Goal: Information Seeking & Learning: Learn about a topic

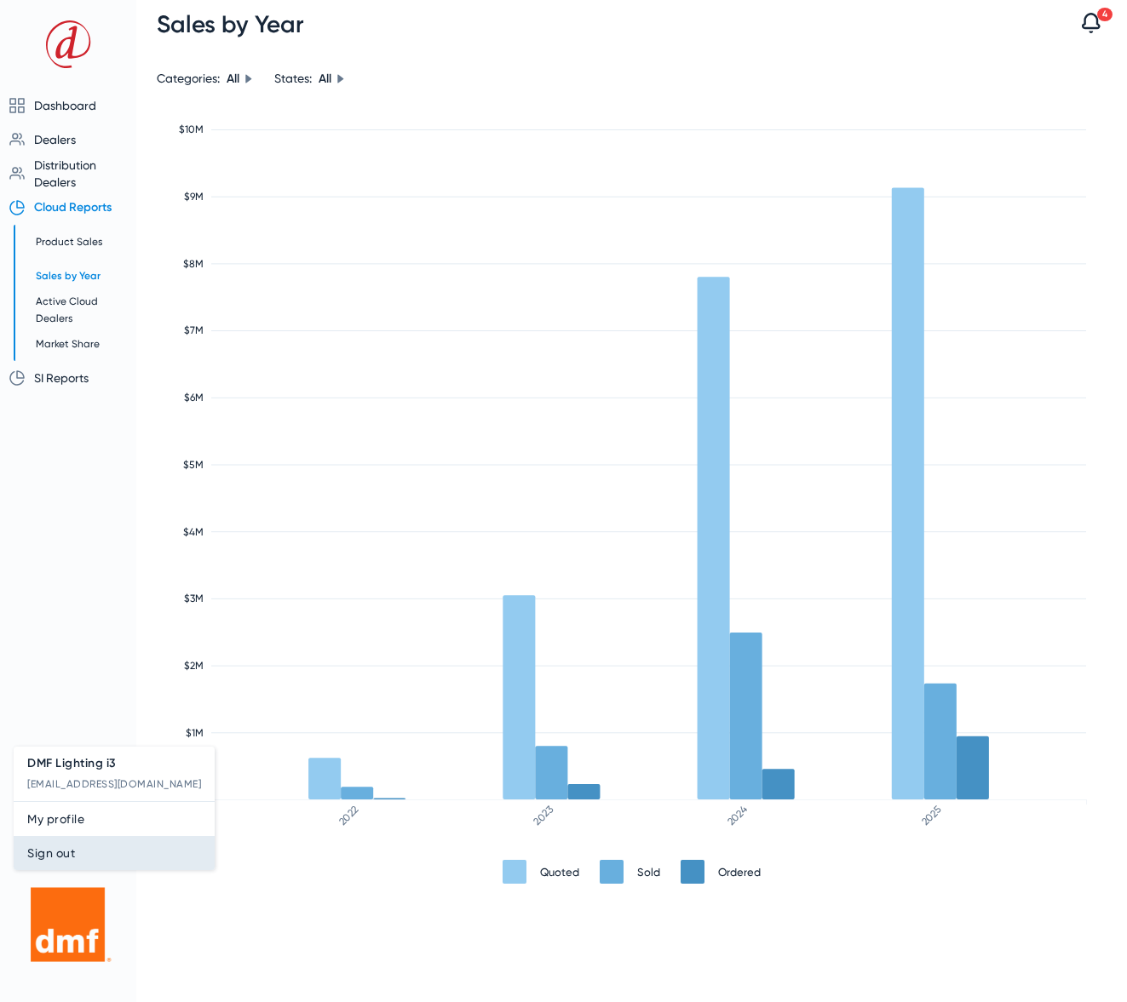
click at [45, 847] on span "Sign out" at bounding box center [114, 853] width 174 height 20
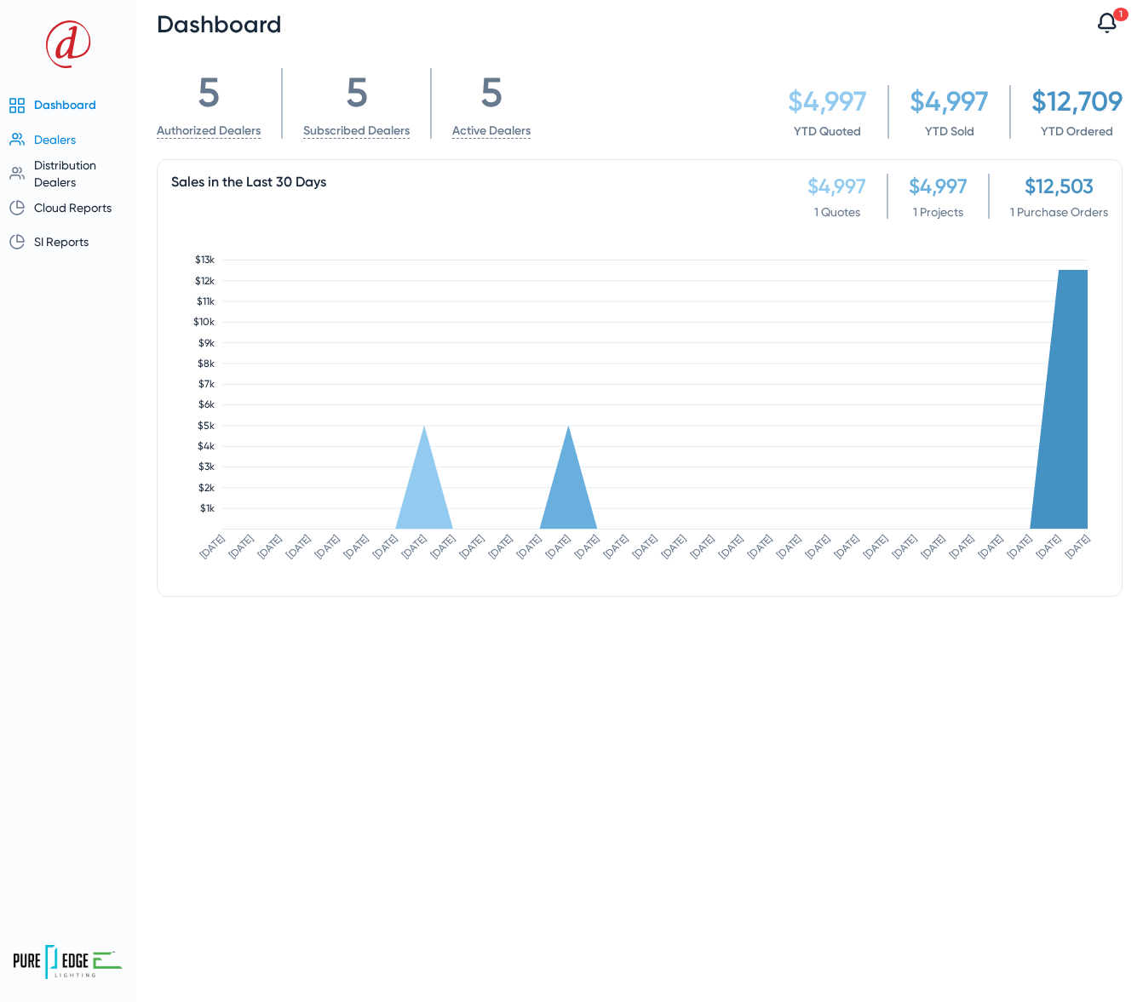
click at [55, 140] on span "Dealers" at bounding box center [55, 140] width 42 height 14
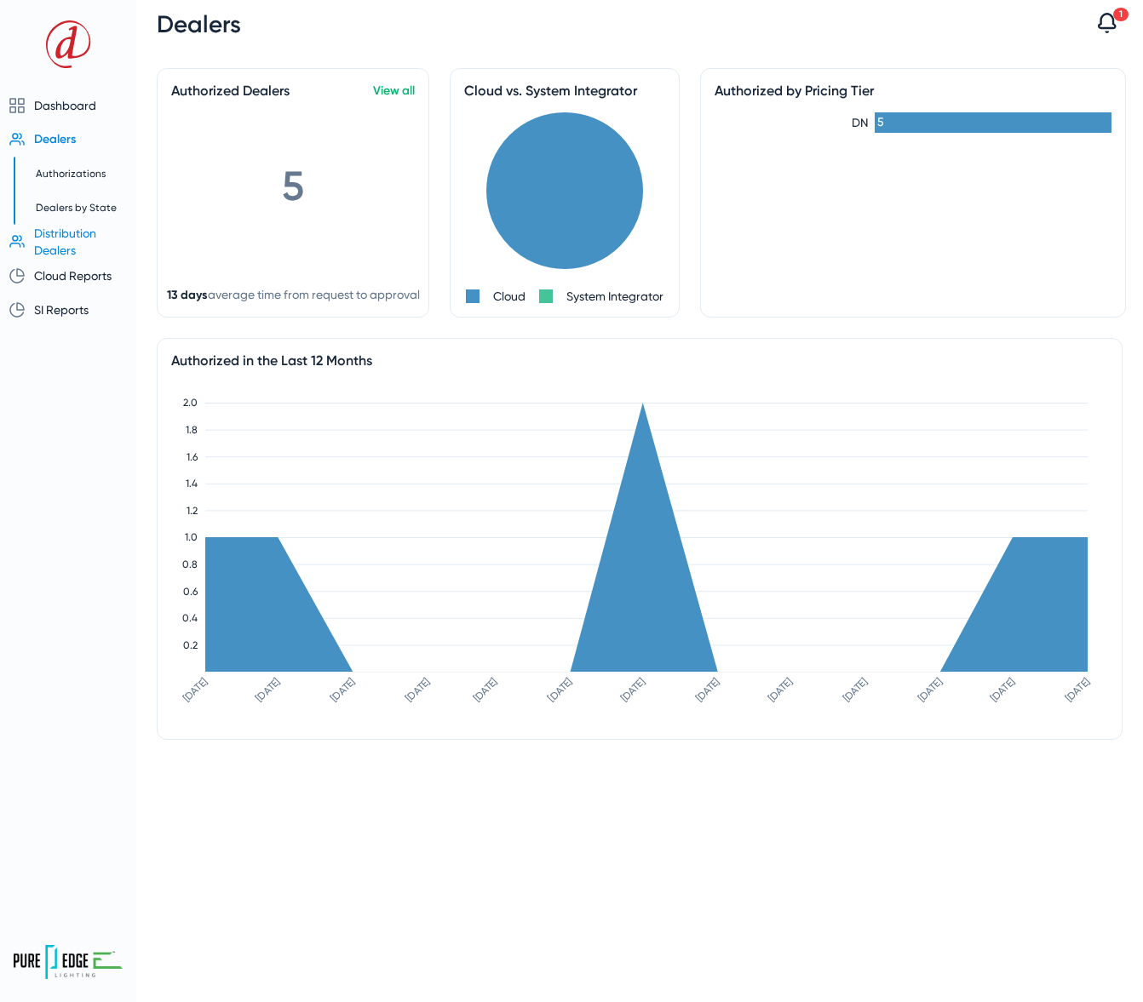
click at [60, 230] on span "Distribution Dealers" at bounding box center [65, 242] width 62 height 31
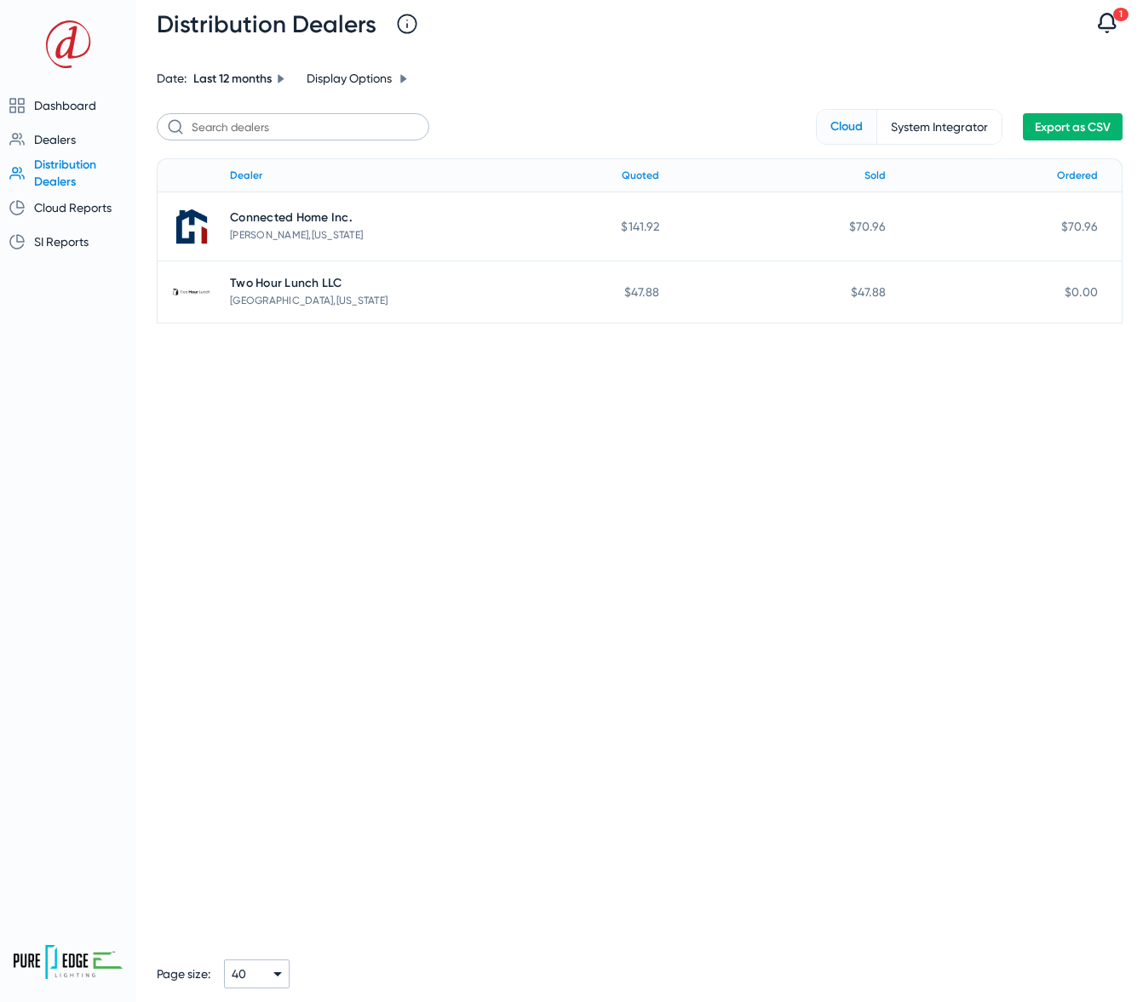
click at [921, 127] on span "System Integrator" at bounding box center [939, 127] width 124 height 34
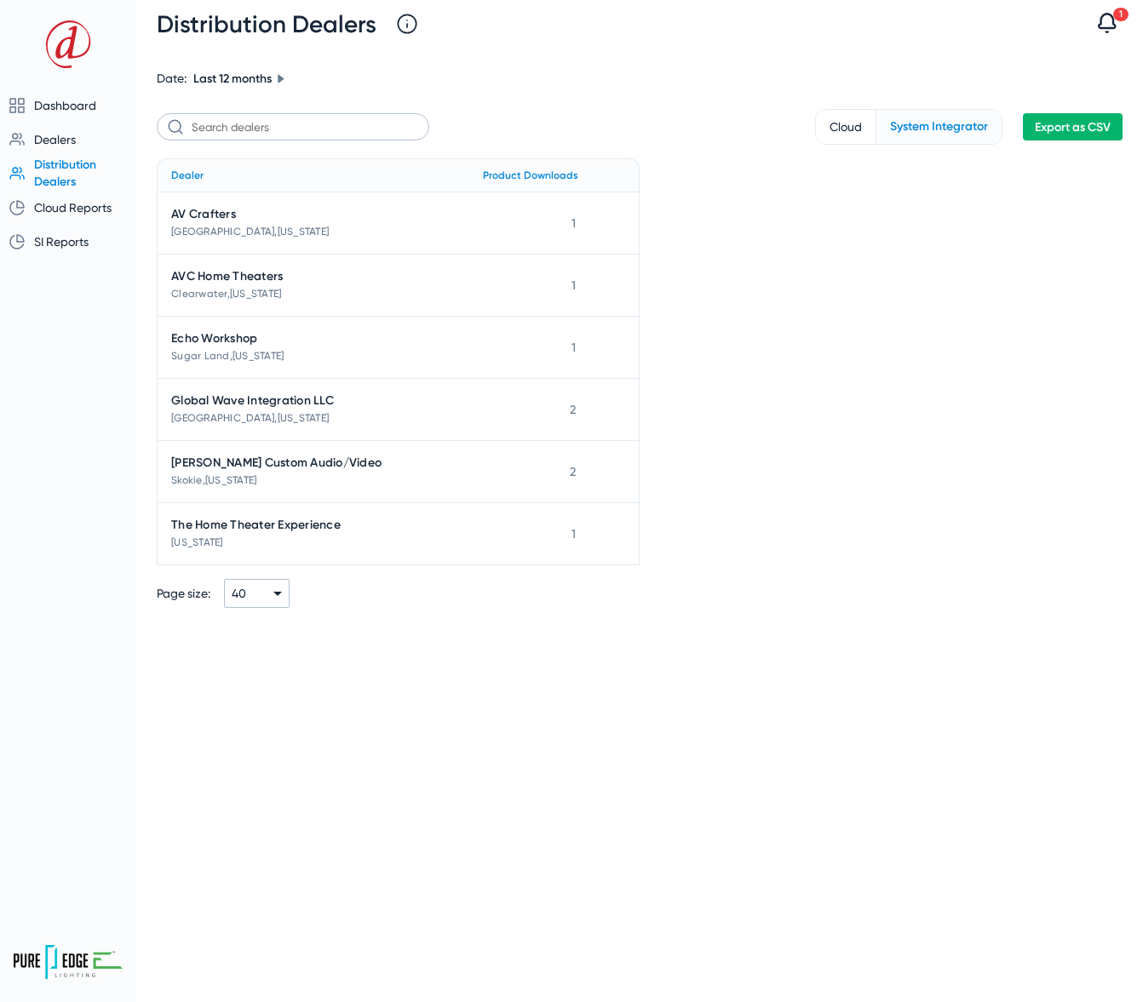
click at [855, 123] on span "Cloud" at bounding box center [846, 127] width 60 height 34
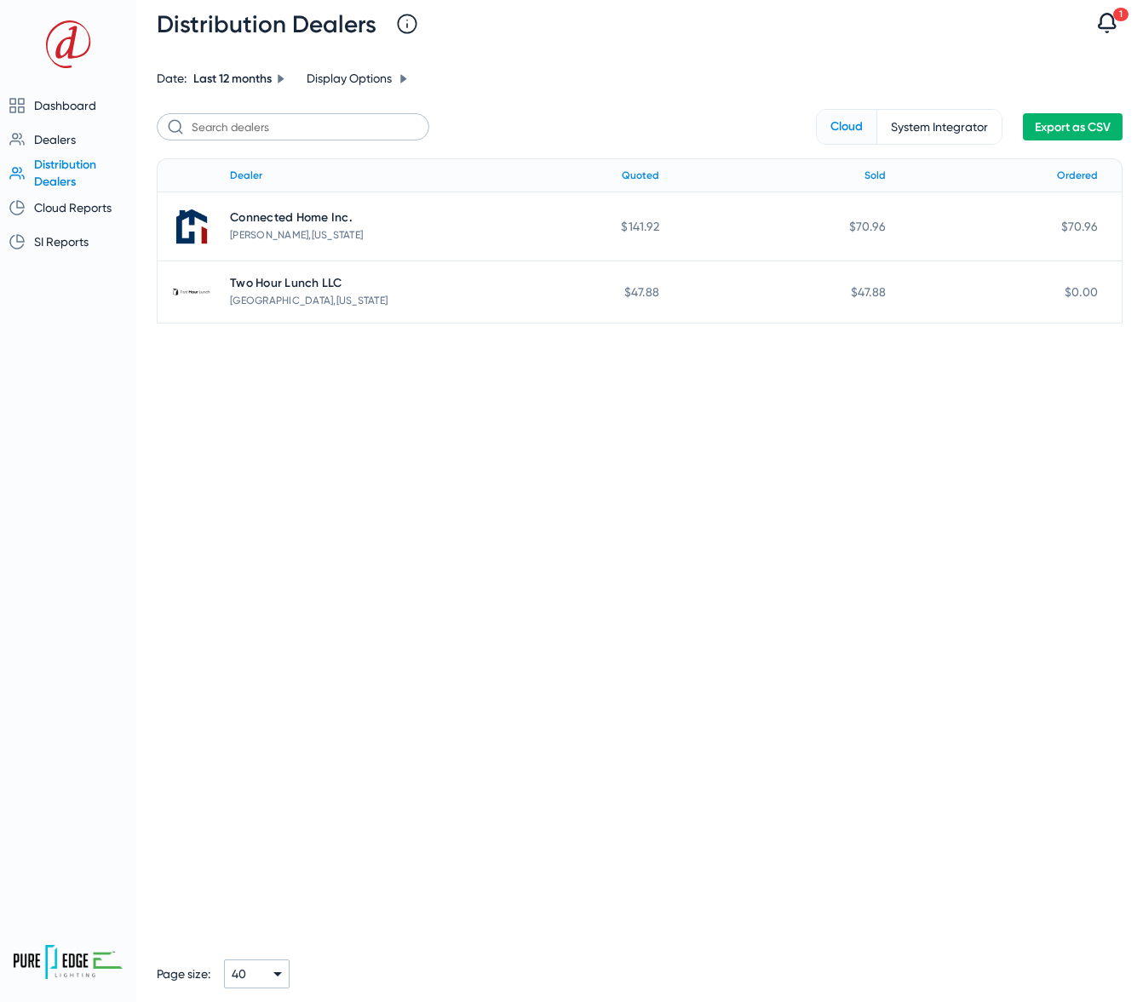
click at [913, 134] on span "System Integrator" at bounding box center [939, 127] width 124 height 34
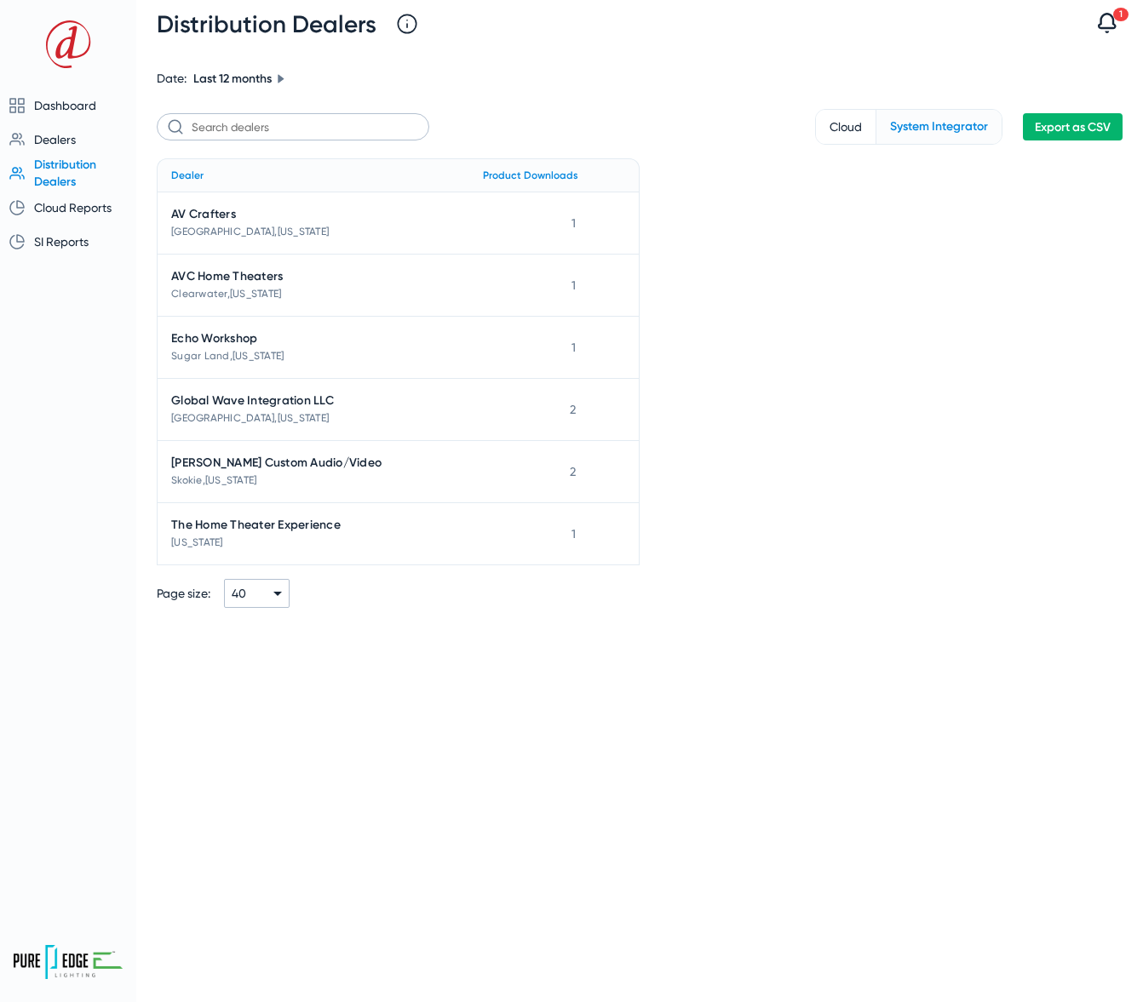
click at [847, 129] on span "Cloud" at bounding box center [846, 127] width 60 height 34
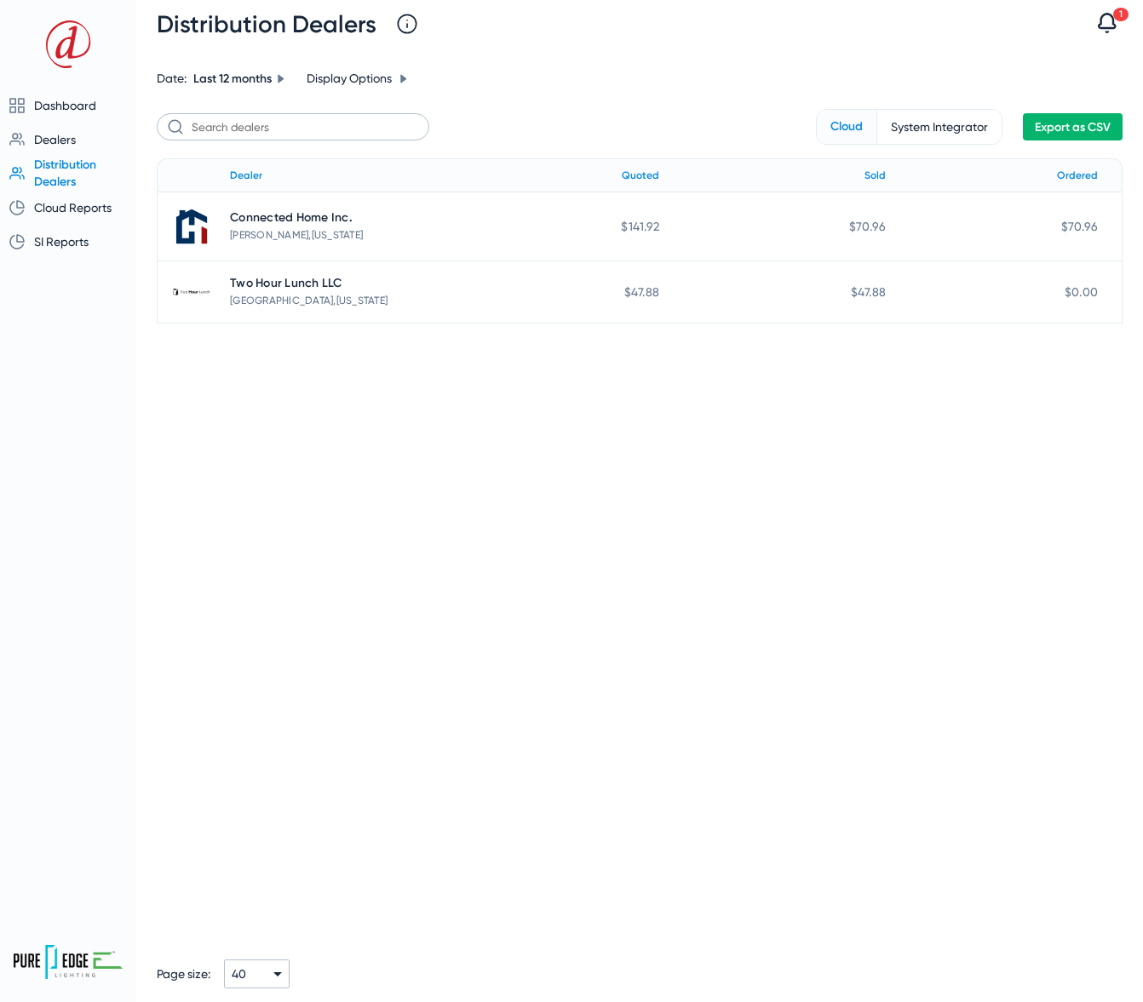
click at [888, 131] on span "System Integrator" at bounding box center [939, 127] width 124 height 34
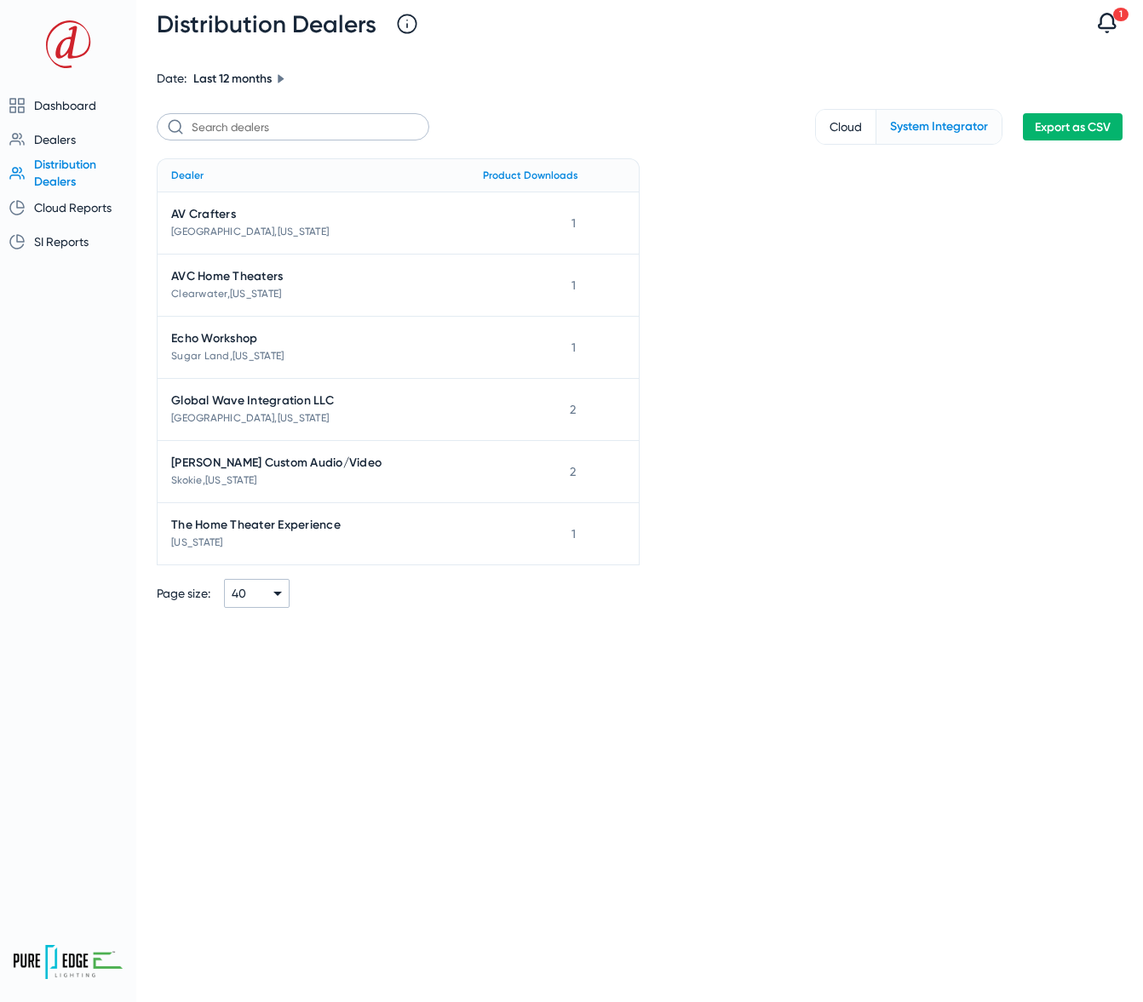
click at [848, 128] on span "Cloud" at bounding box center [846, 127] width 60 height 34
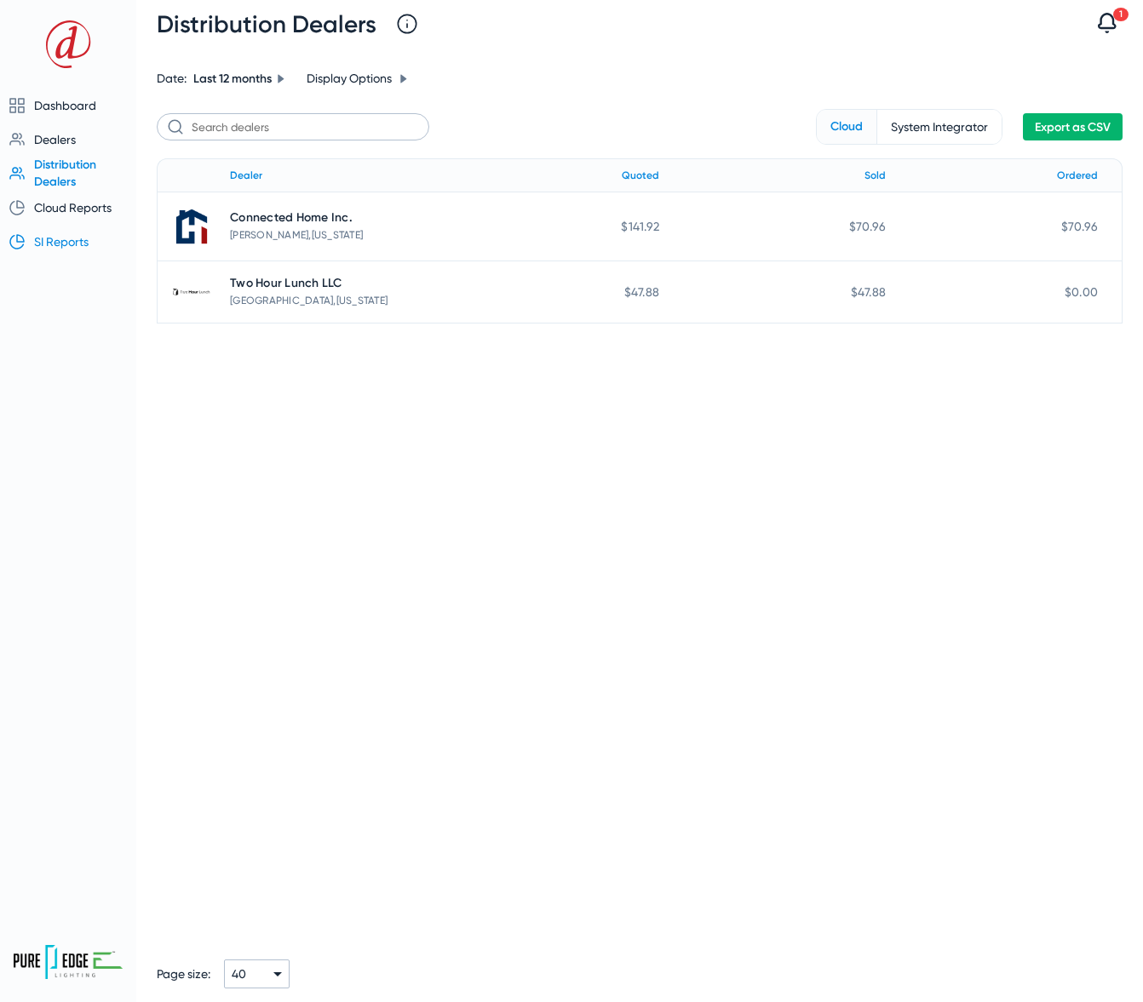
click at [65, 240] on span "SI Reports" at bounding box center [61, 242] width 55 height 14
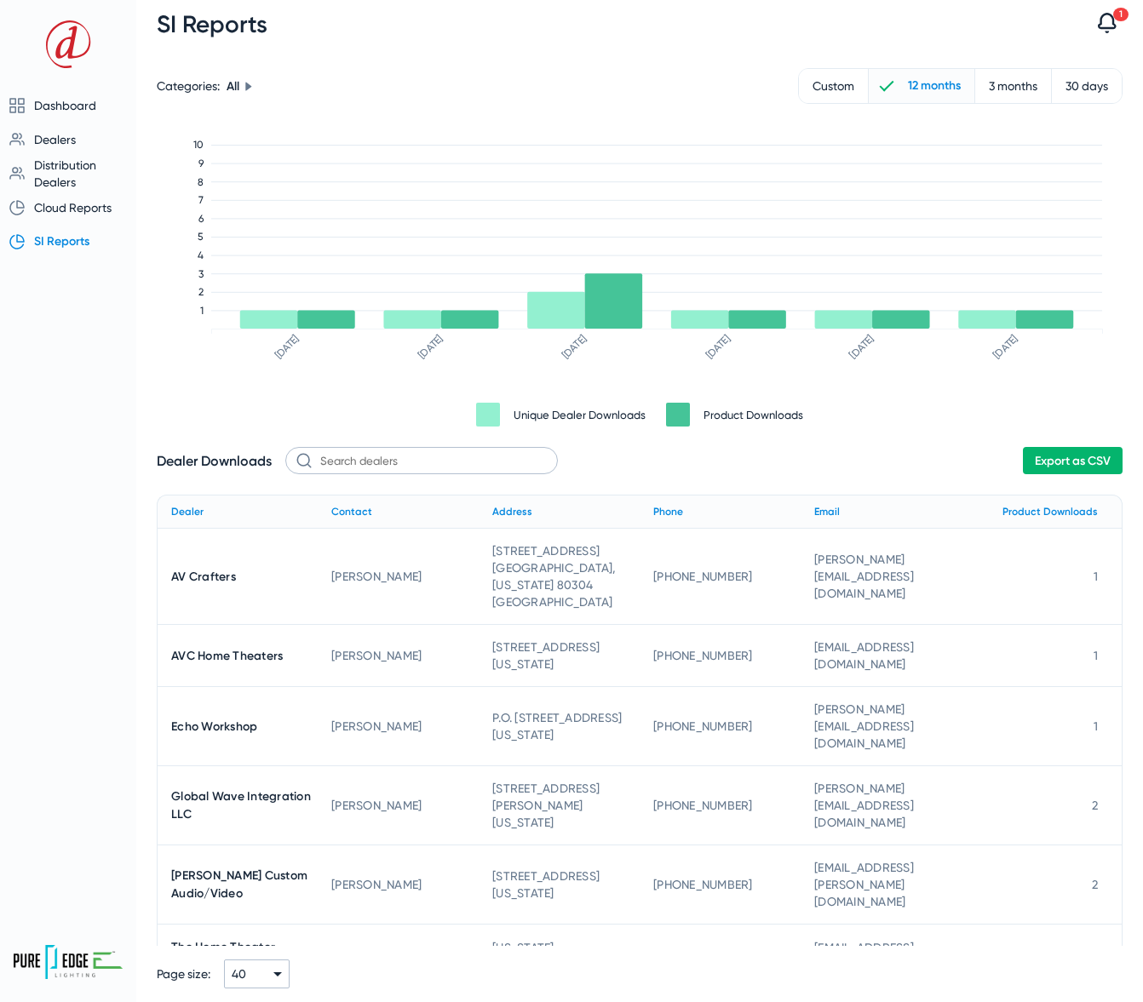
scroll to position [43, 0]
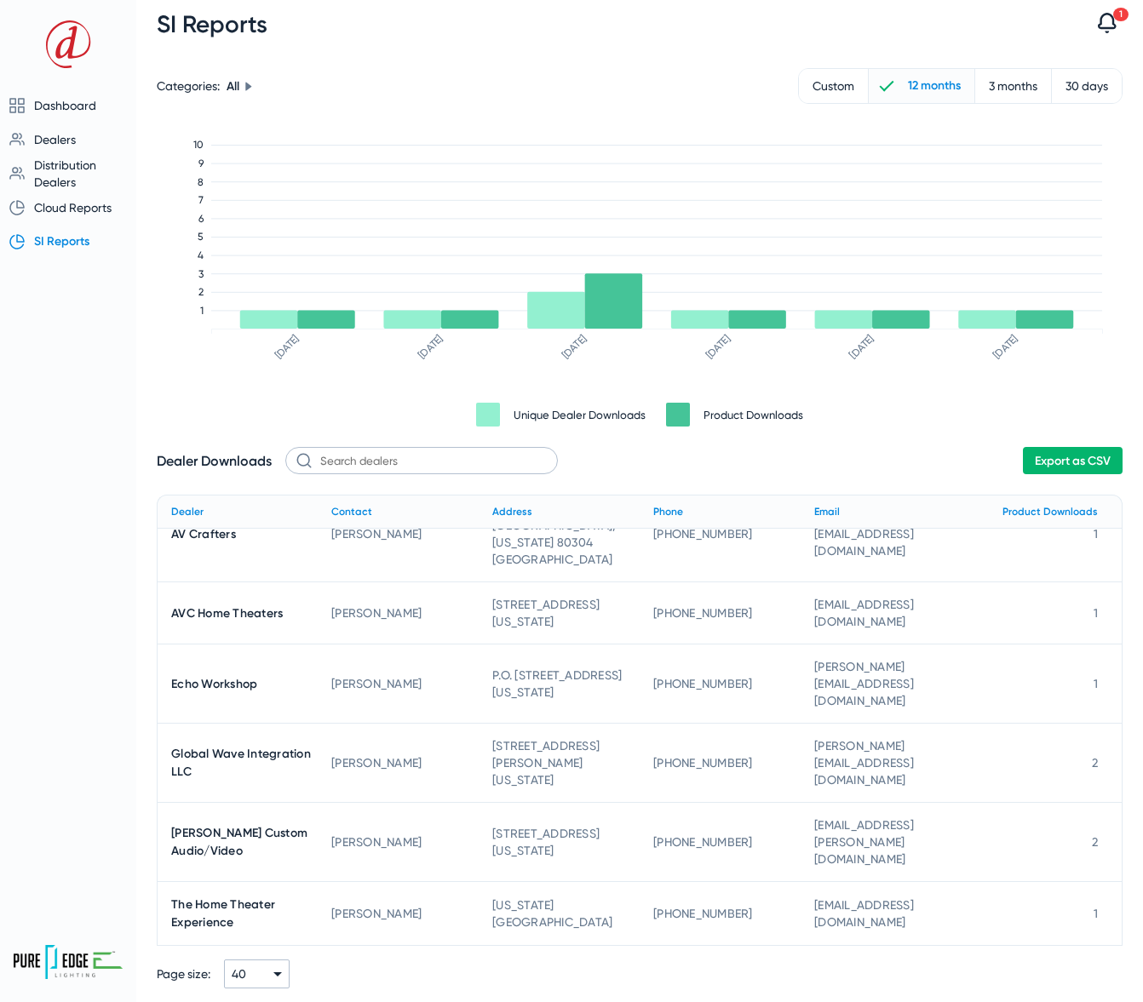
click at [1090, 459] on span "Export as CSV" at bounding box center [1073, 461] width 76 height 14
click at [69, 166] on span "Distribution Dealers" at bounding box center [65, 173] width 62 height 31
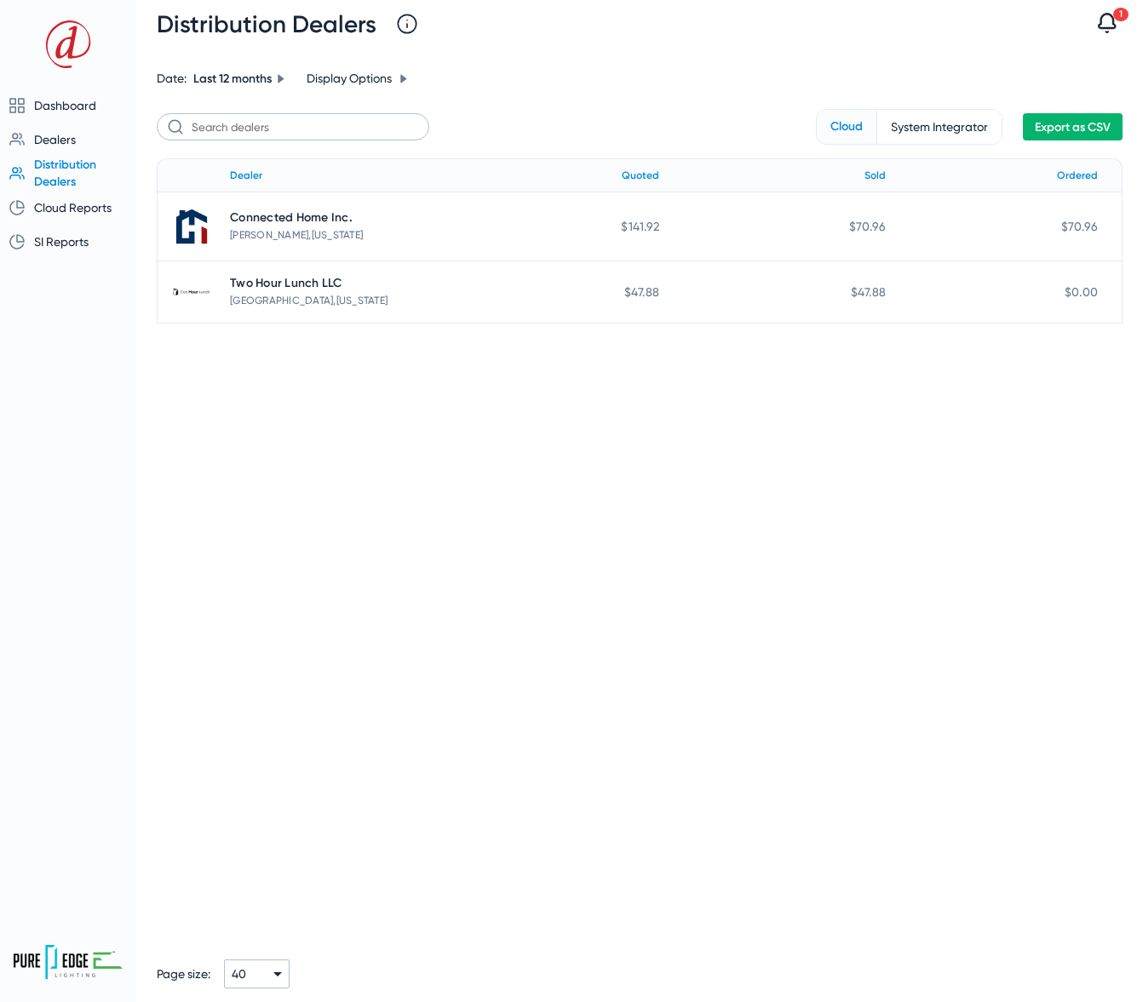
click at [907, 136] on span "System Integrator" at bounding box center [939, 127] width 124 height 34
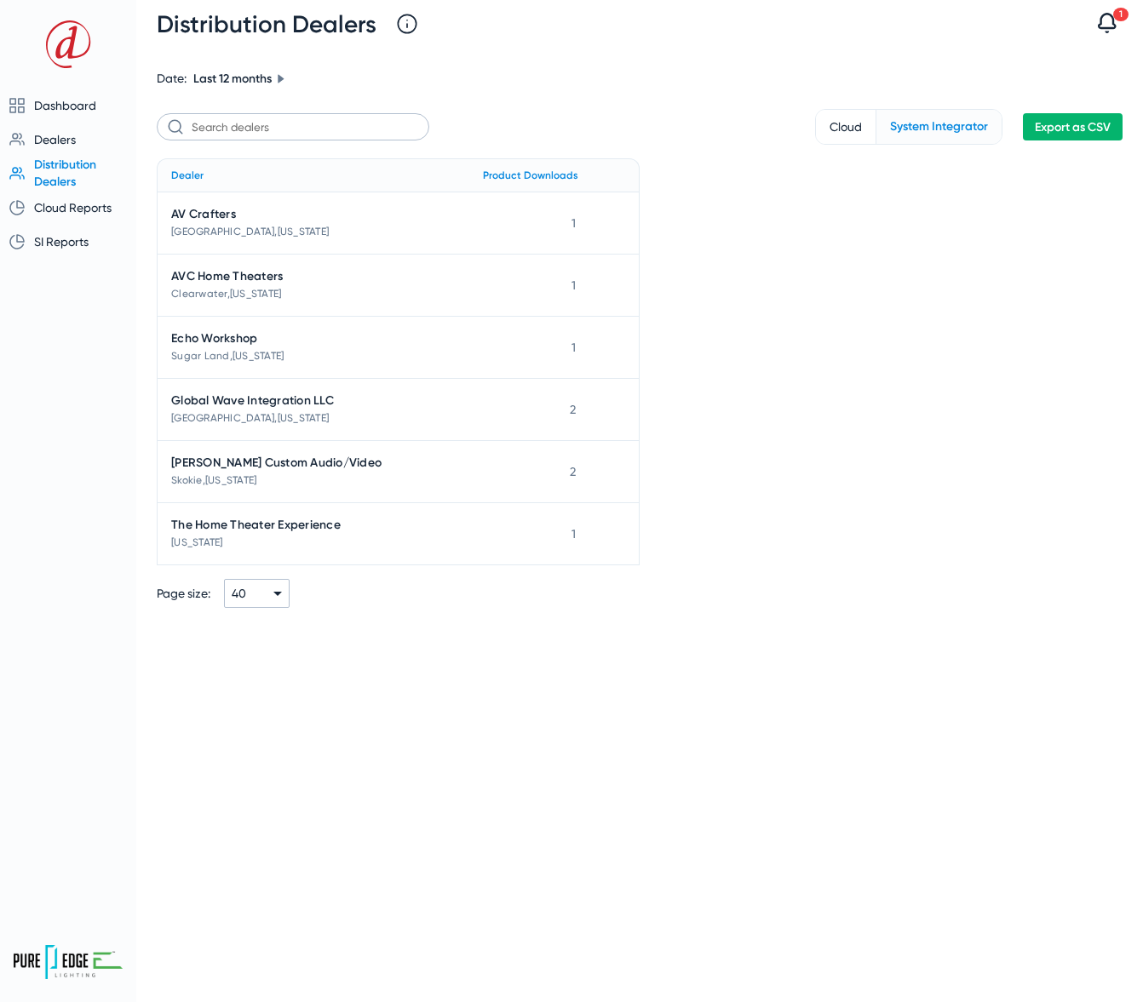
click at [839, 129] on span "Cloud" at bounding box center [846, 127] width 60 height 34
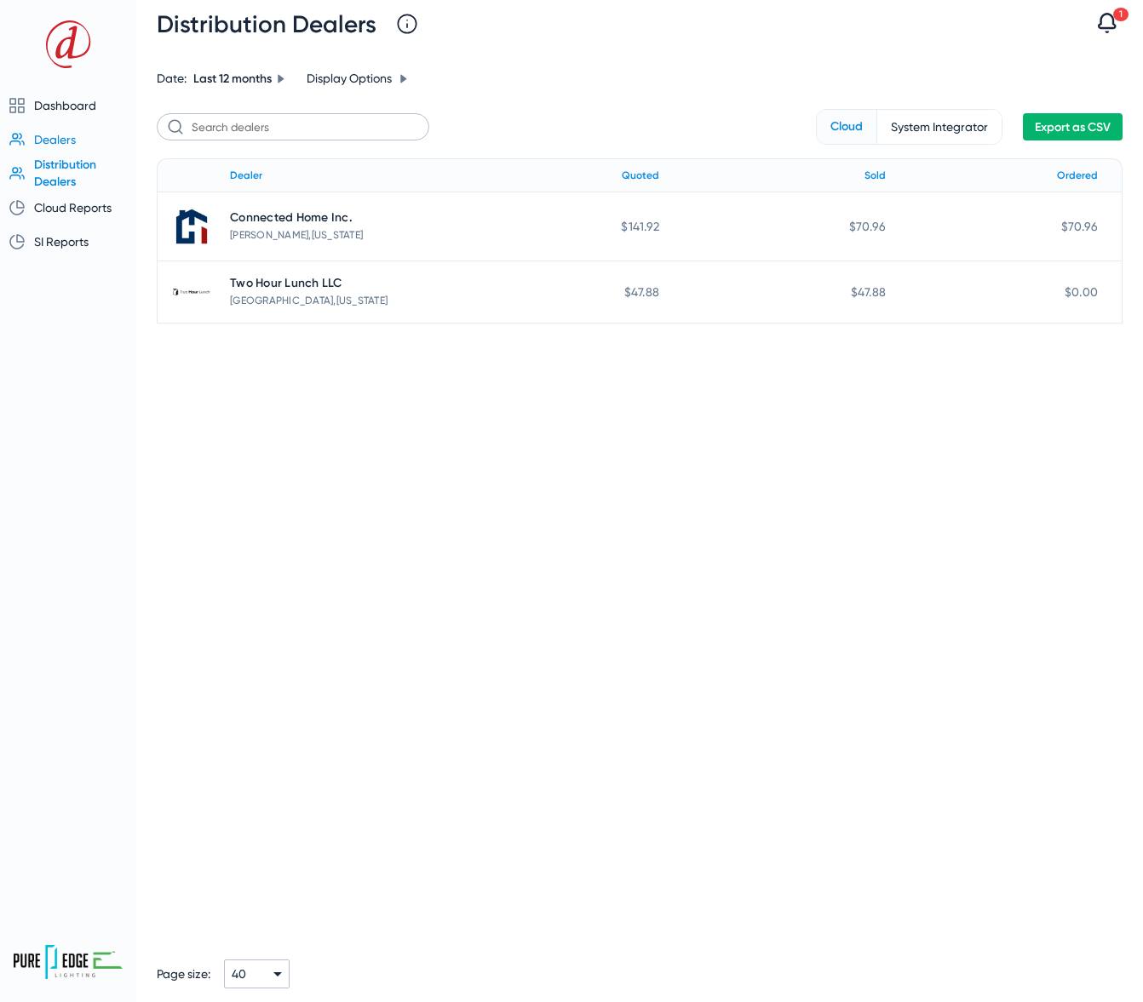
click at [58, 141] on span "Dealers" at bounding box center [55, 140] width 42 height 14
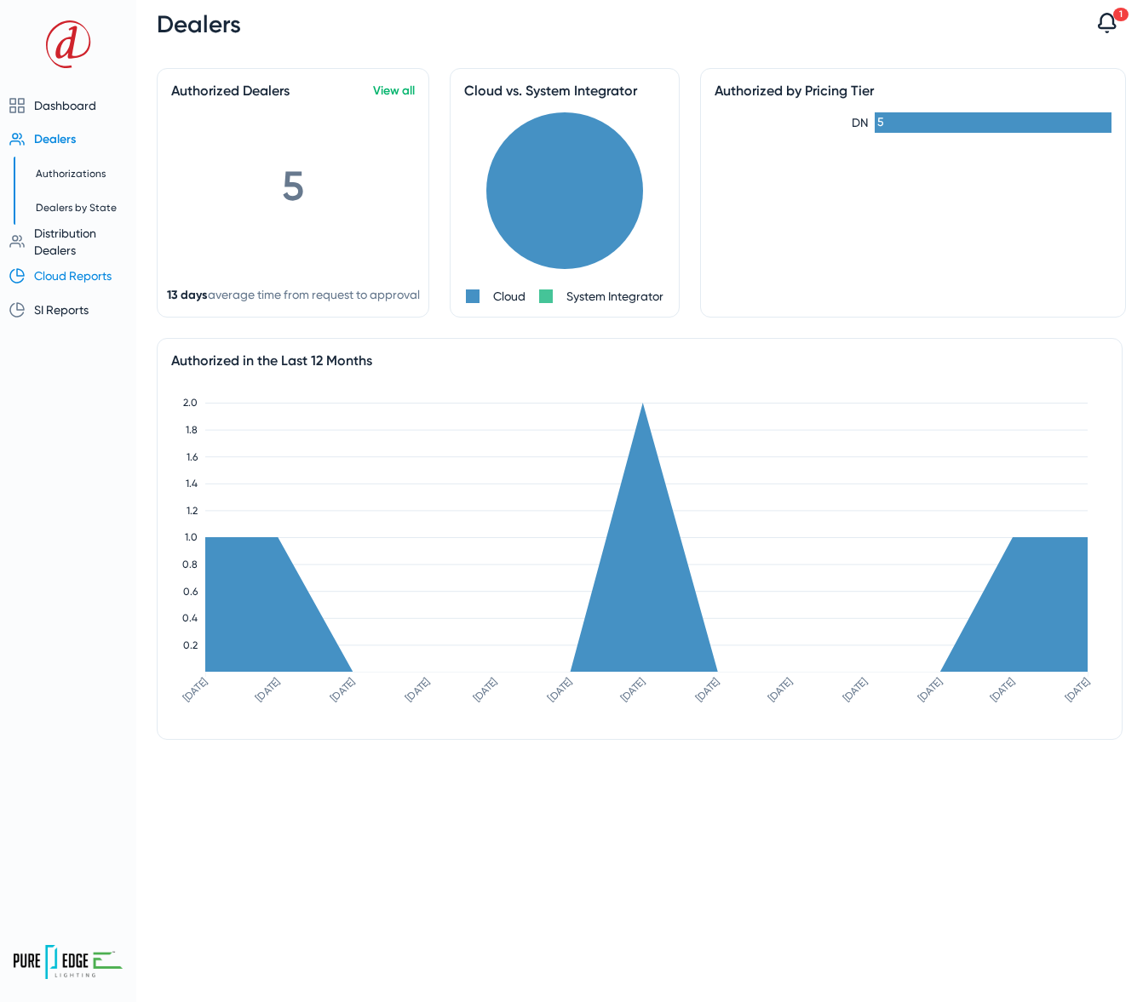
click at [69, 274] on span "Cloud Reports" at bounding box center [72, 276] width 77 height 14
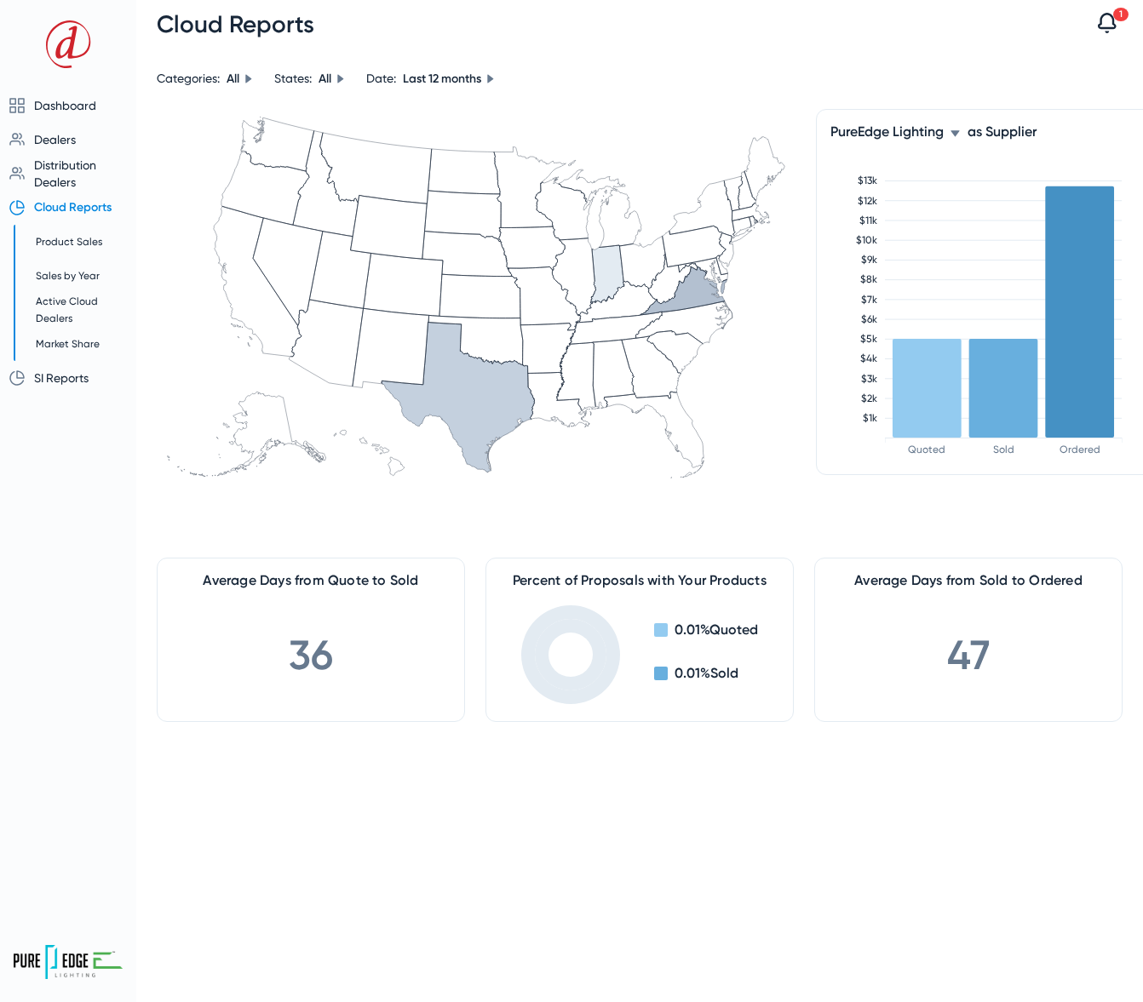
click at [952, 130] on icon at bounding box center [954, 133] width 9 height 6
click at [929, 365] on div at bounding box center [571, 501] width 1143 height 1002
click at [935, 135] on span "PureEdge Lighting" at bounding box center [886, 131] width 113 height 16
click at [902, 212] on div "All Others" at bounding box center [908, 217] width 128 height 20
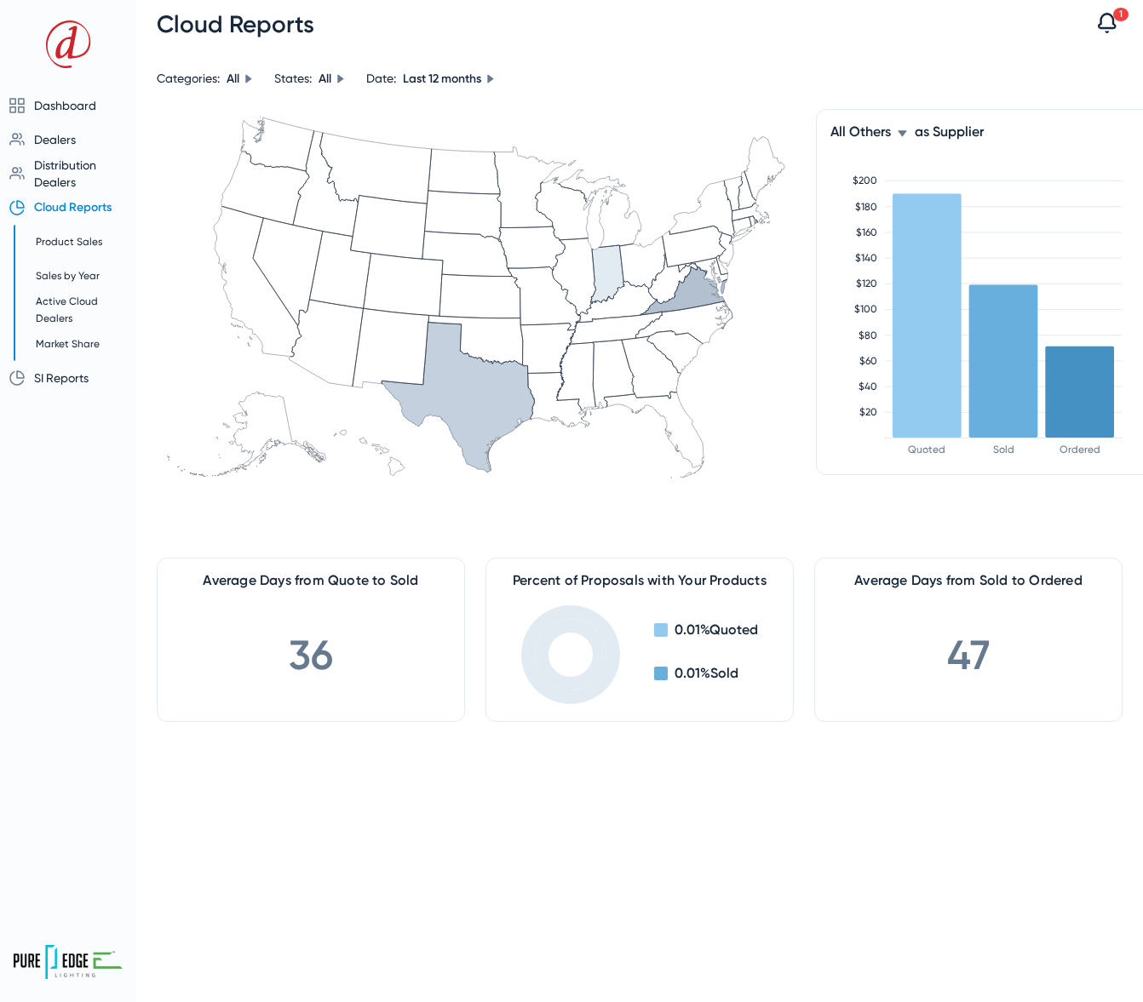
click at [903, 134] on icon at bounding box center [902, 133] width 9 height 6
click at [873, 152] on span "PureEdge Lighting" at bounding box center [897, 156] width 107 height 20
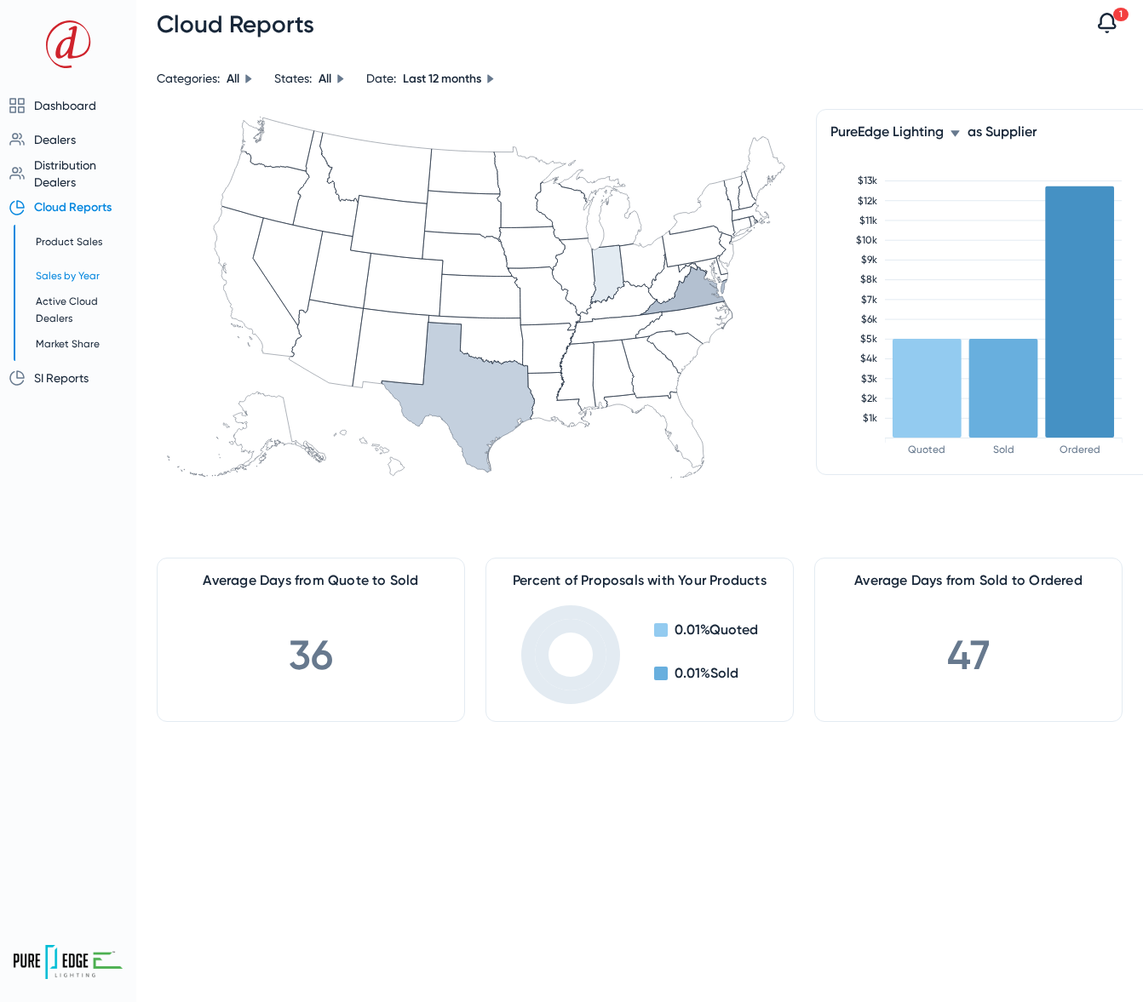
click at [66, 274] on span "Sales by Year" at bounding box center [68, 276] width 64 height 12
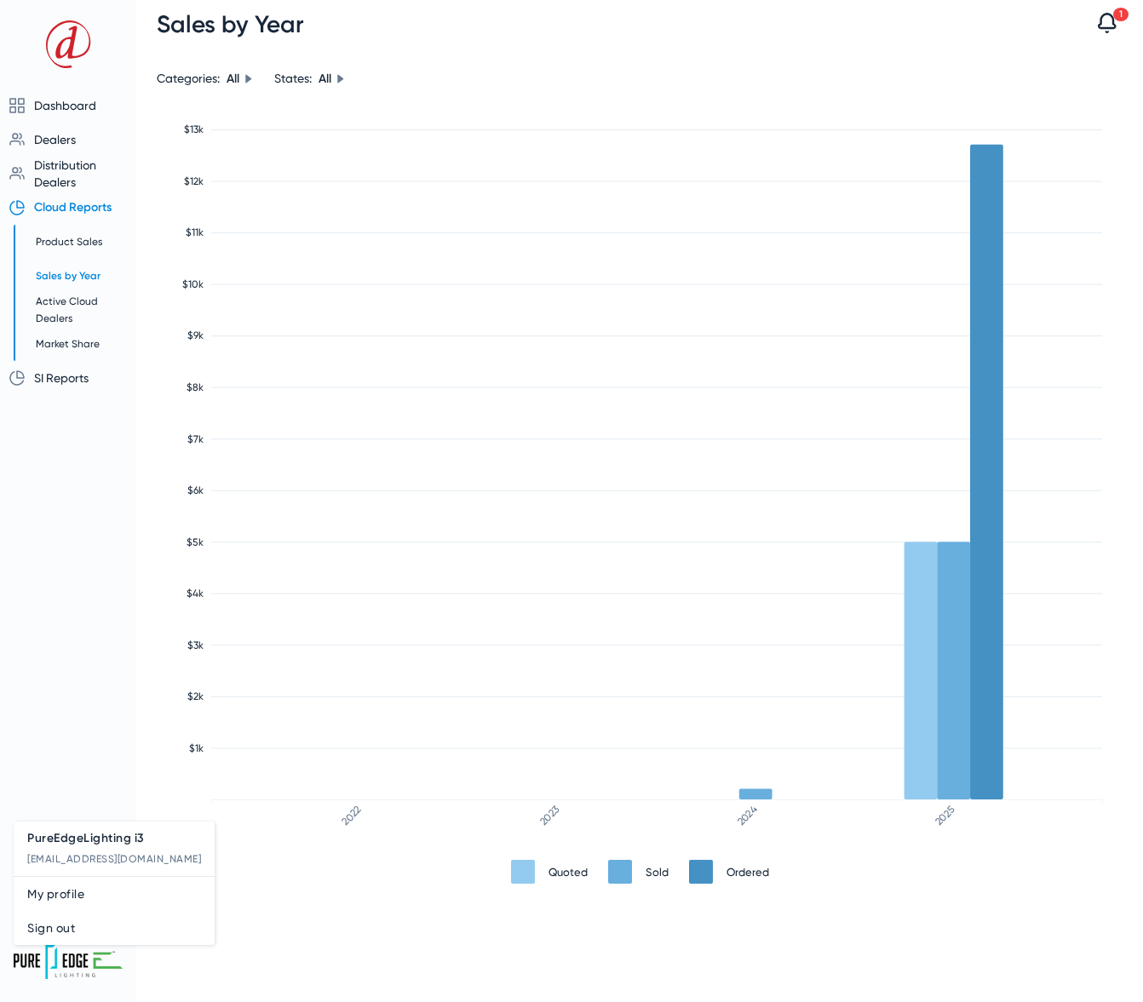
drag, startPoint x: 208, startPoint y: 855, endPoint x: 26, endPoint y: 859, distance: 181.4
click at [28, 858] on div "PureEdgeLighting i3 pure_edge_lighting.i3@d-tools.com My profile Sign out" at bounding box center [114, 883] width 201 height 123
click at [754, 795] on div at bounding box center [571, 501] width 1143 height 1002
click at [77, 923] on span "Sign out" at bounding box center [114, 928] width 174 height 20
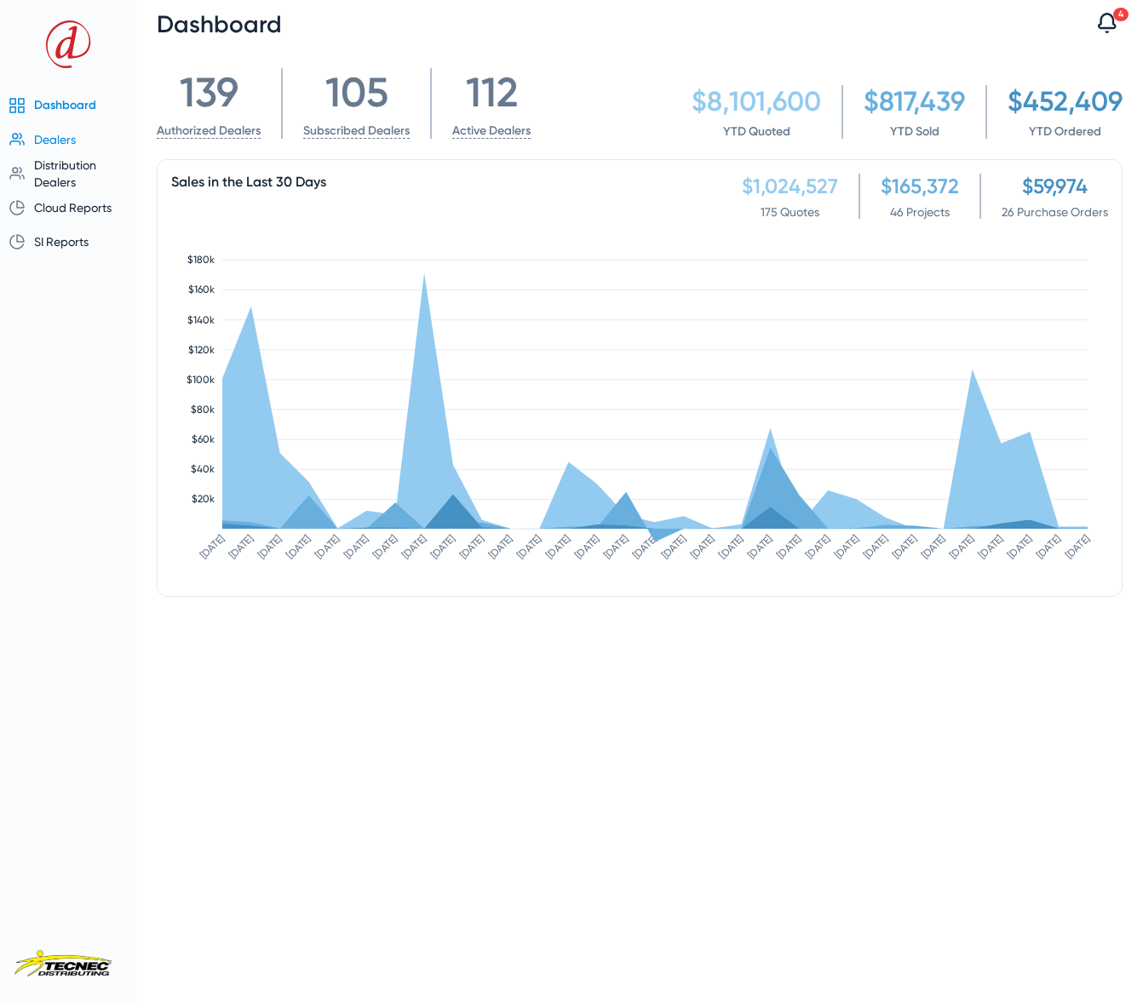
click at [53, 142] on span "Dealers" at bounding box center [55, 140] width 42 height 14
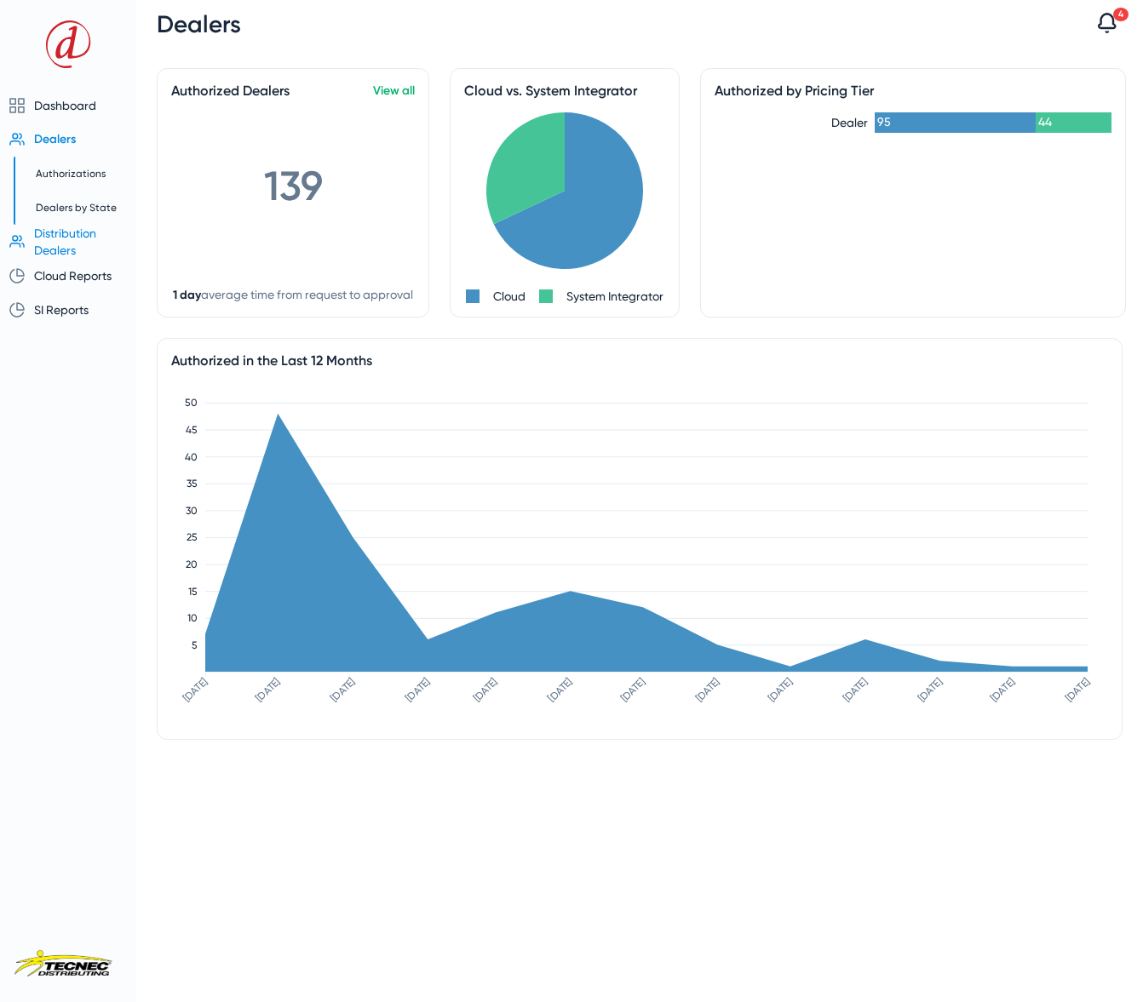
click at [65, 233] on span "Distribution Dealers" at bounding box center [65, 242] width 62 height 31
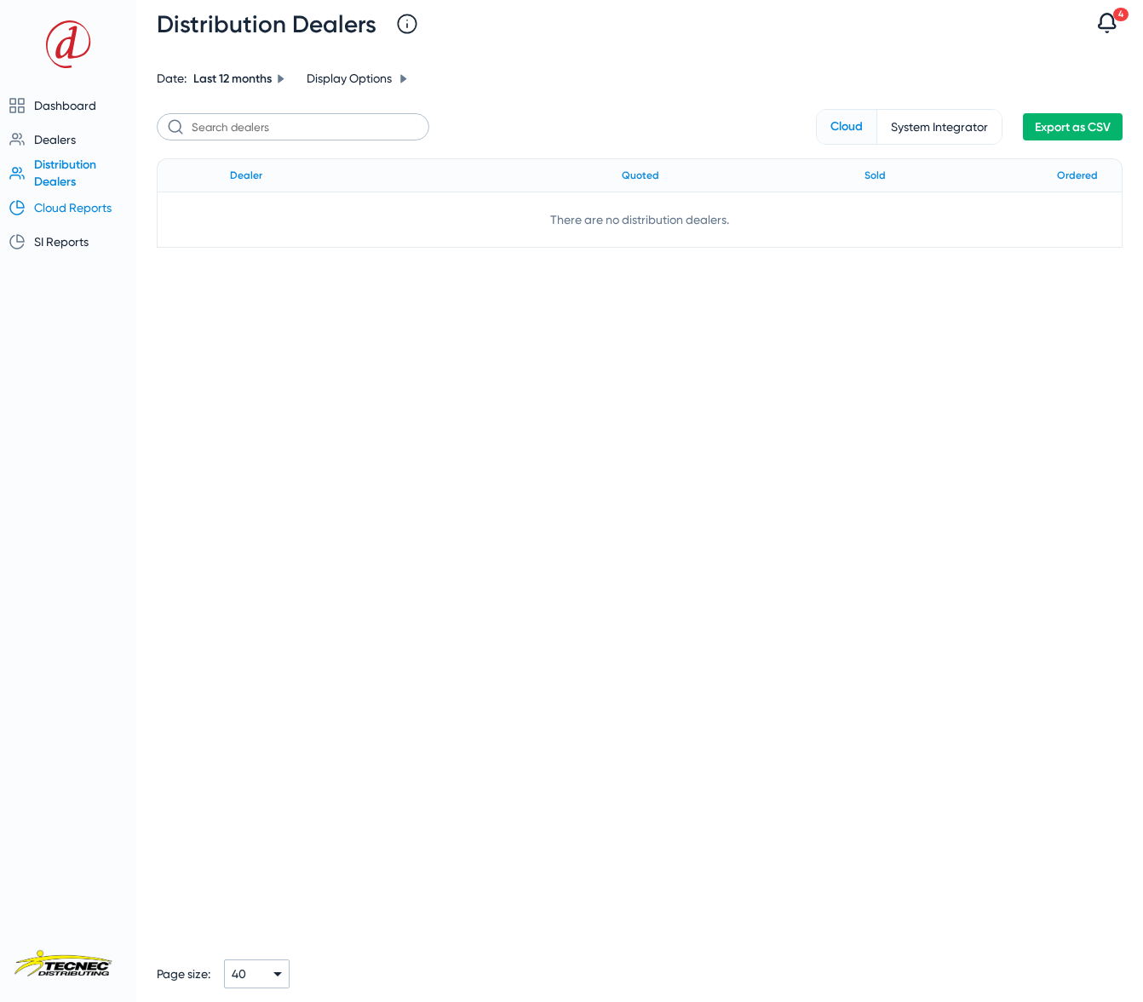
click at [72, 208] on span "Cloud Reports" at bounding box center [72, 208] width 77 height 14
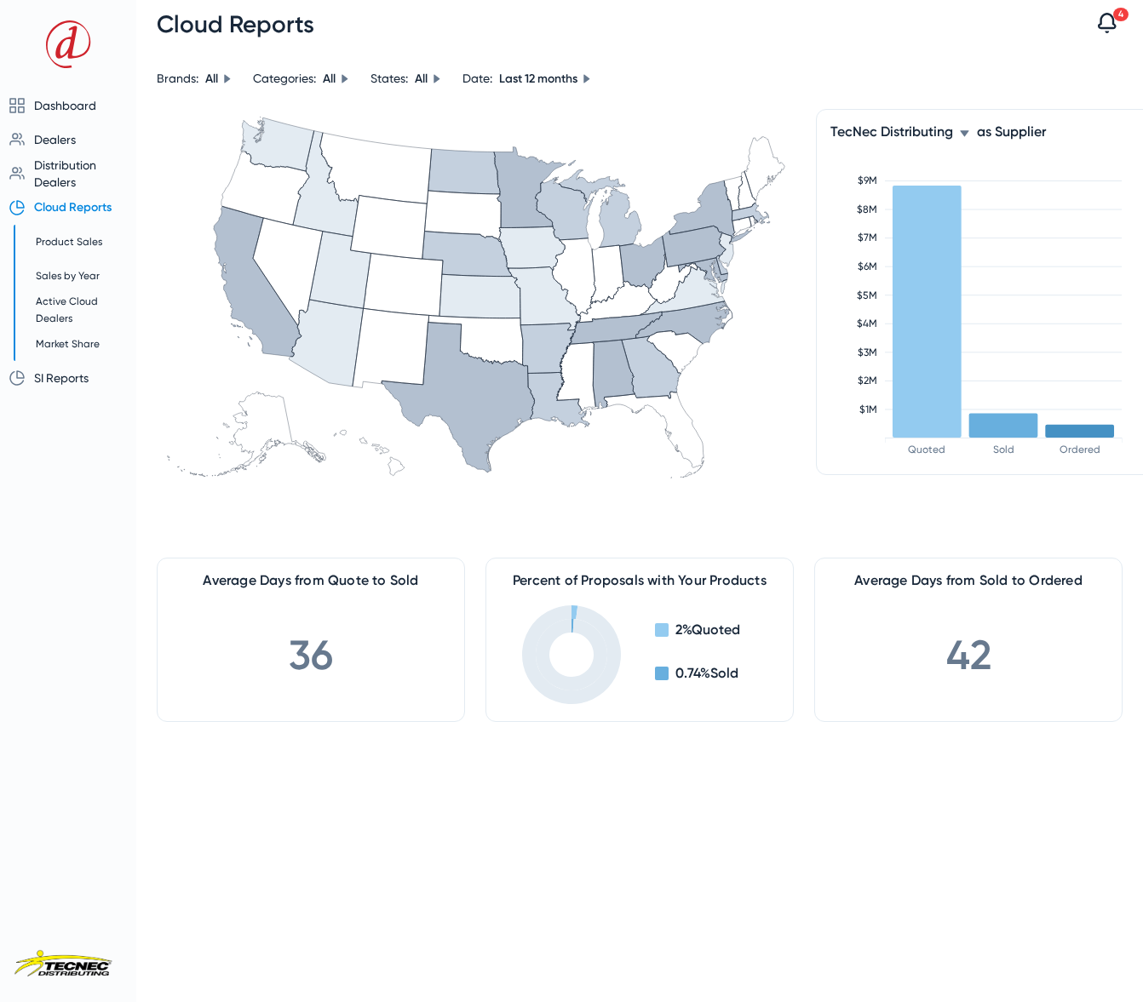
click at [961, 132] on icon at bounding box center [964, 133] width 9 height 6
click at [753, 91] on div at bounding box center [571, 501] width 1143 height 1002
click at [959, 137] on icon at bounding box center [964, 134] width 10 height 10
click at [897, 216] on span "All Others" at bounding box center [872, 217] width 56 height 20
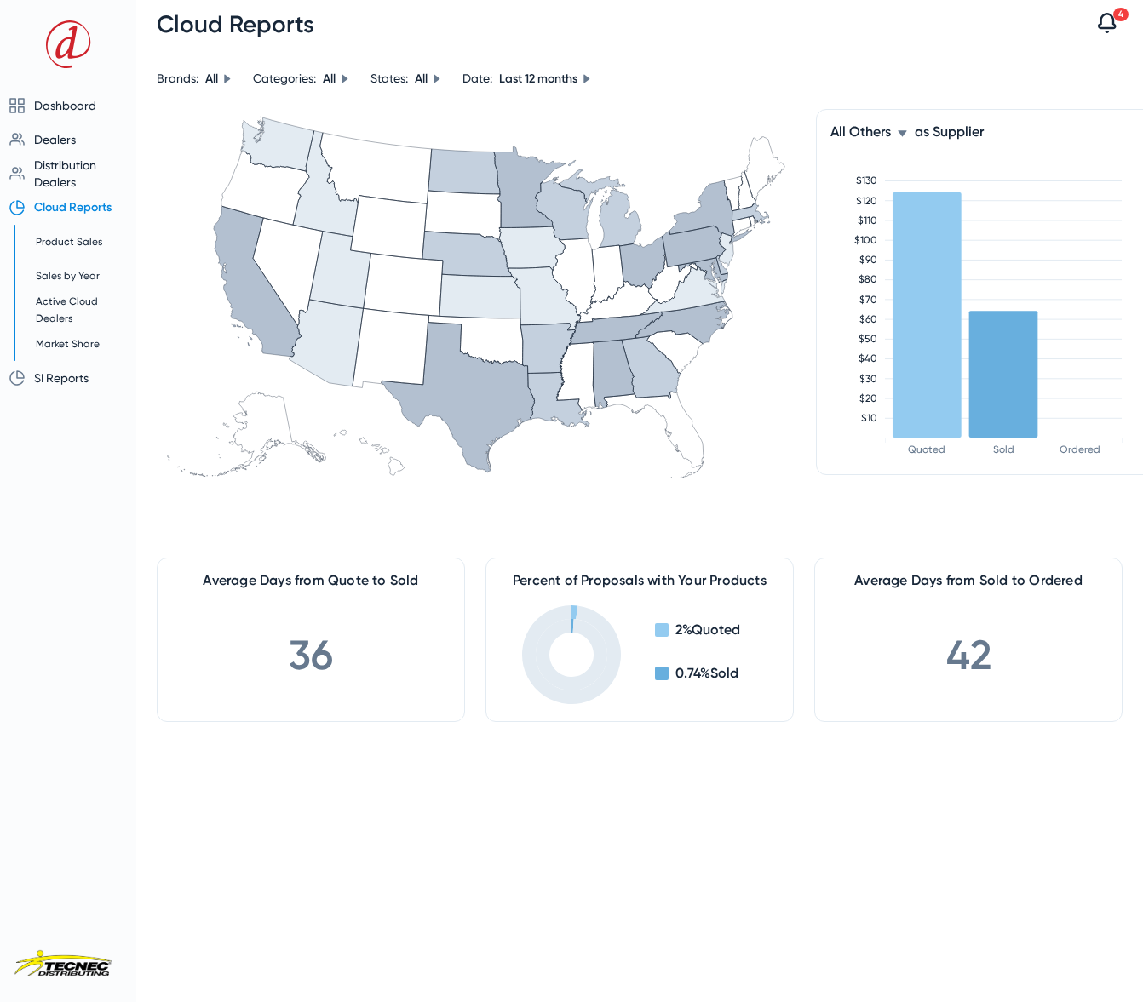
click at [898, 135] on icon at bounding box center [902, 134] width 10 height 10
click at [867, 164] on span "TecNec Distributing" at bounding box center [901, 156] width 115 height 20
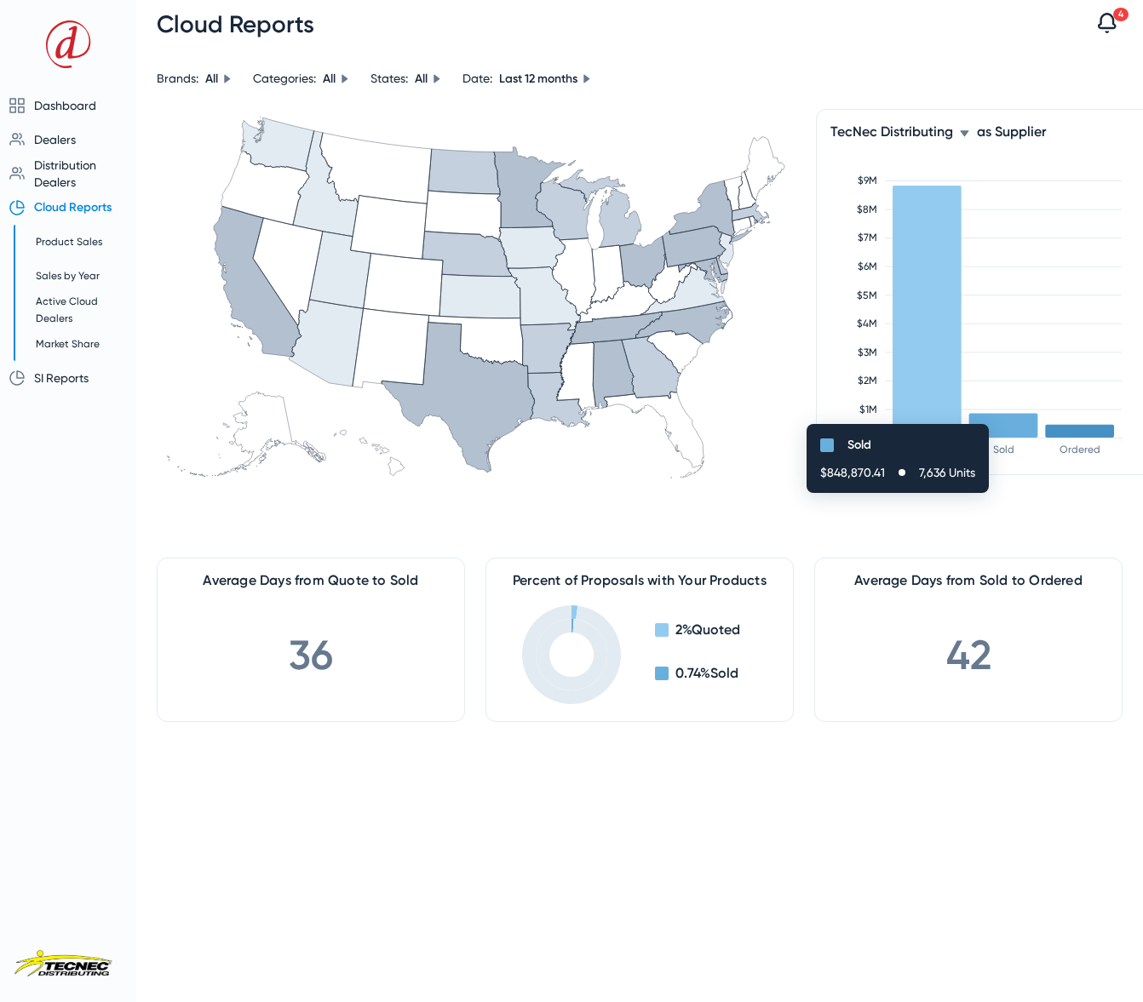
click at [1019, 433] on rect at bounding box center [1003, 426] width 69 height 24
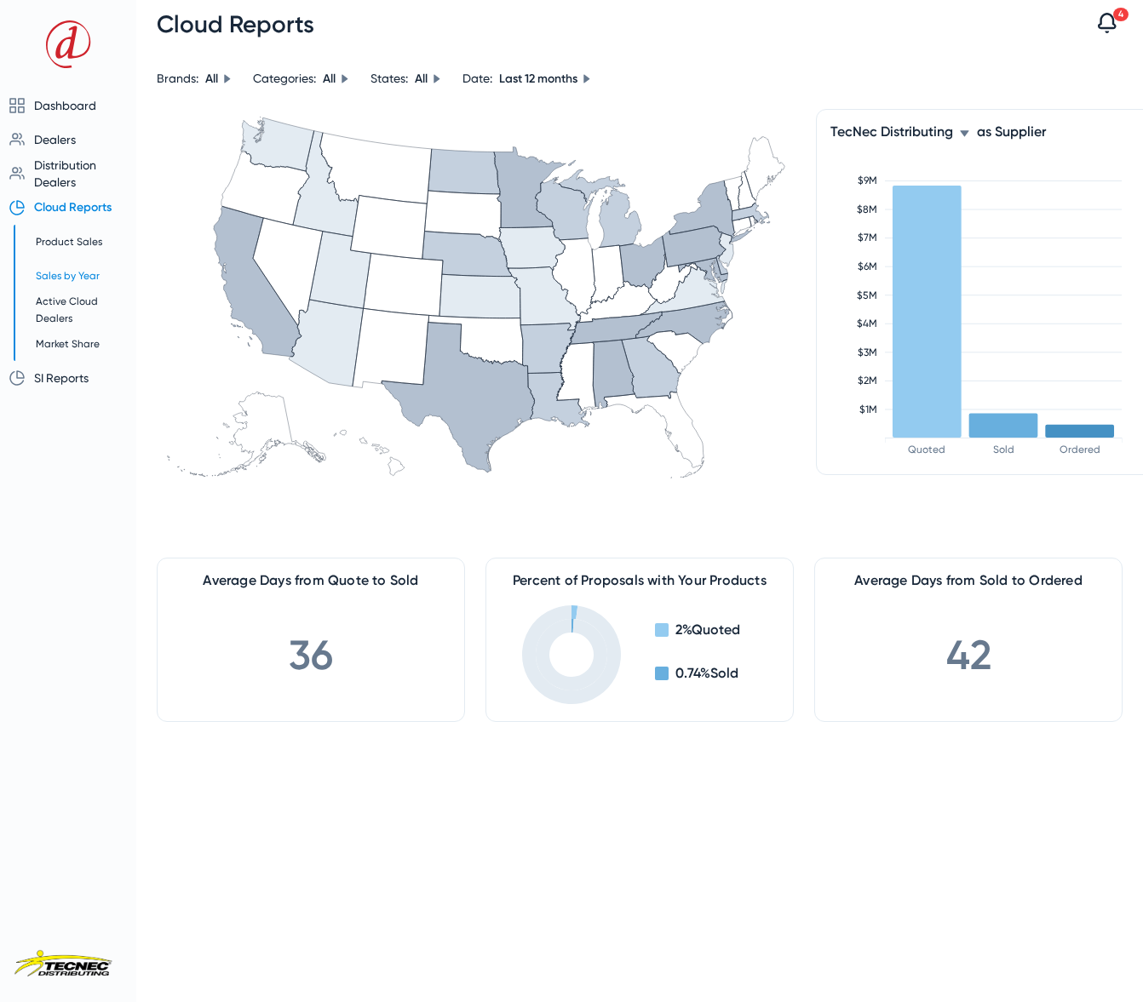
click at [82, 277] on span "Sales by Year" at bounding box center [68, 276] width 64 height 12
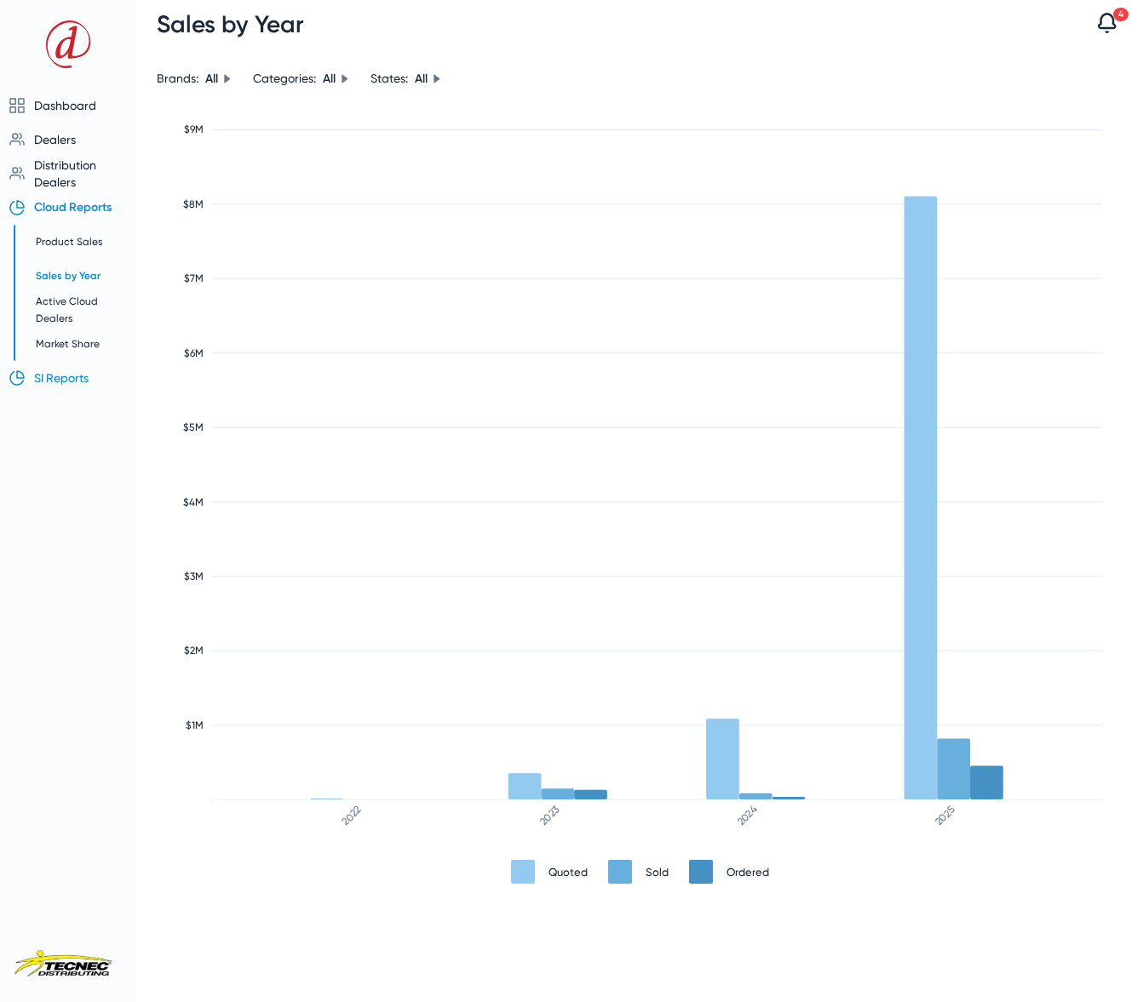
click at [81, 375] on span "SI Reports" at bounding box center [61, 378] width 55 height 14
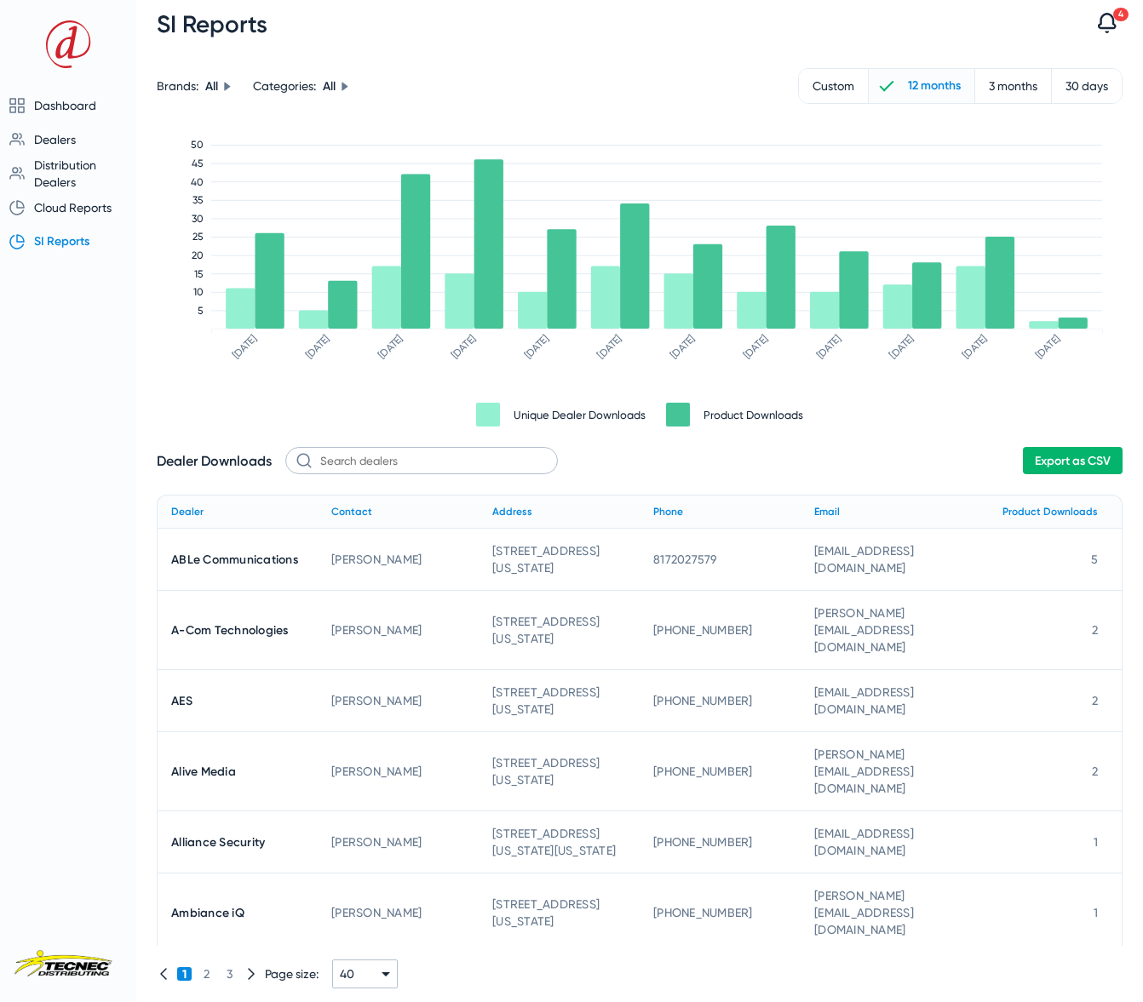
click at [1052, 457] on span "Export as CSV" at bounding box center [1073, 461] width 76 height 14
click at [51, 142] on span "Dealers" at bounding box center [55, 140] width 42 height 14
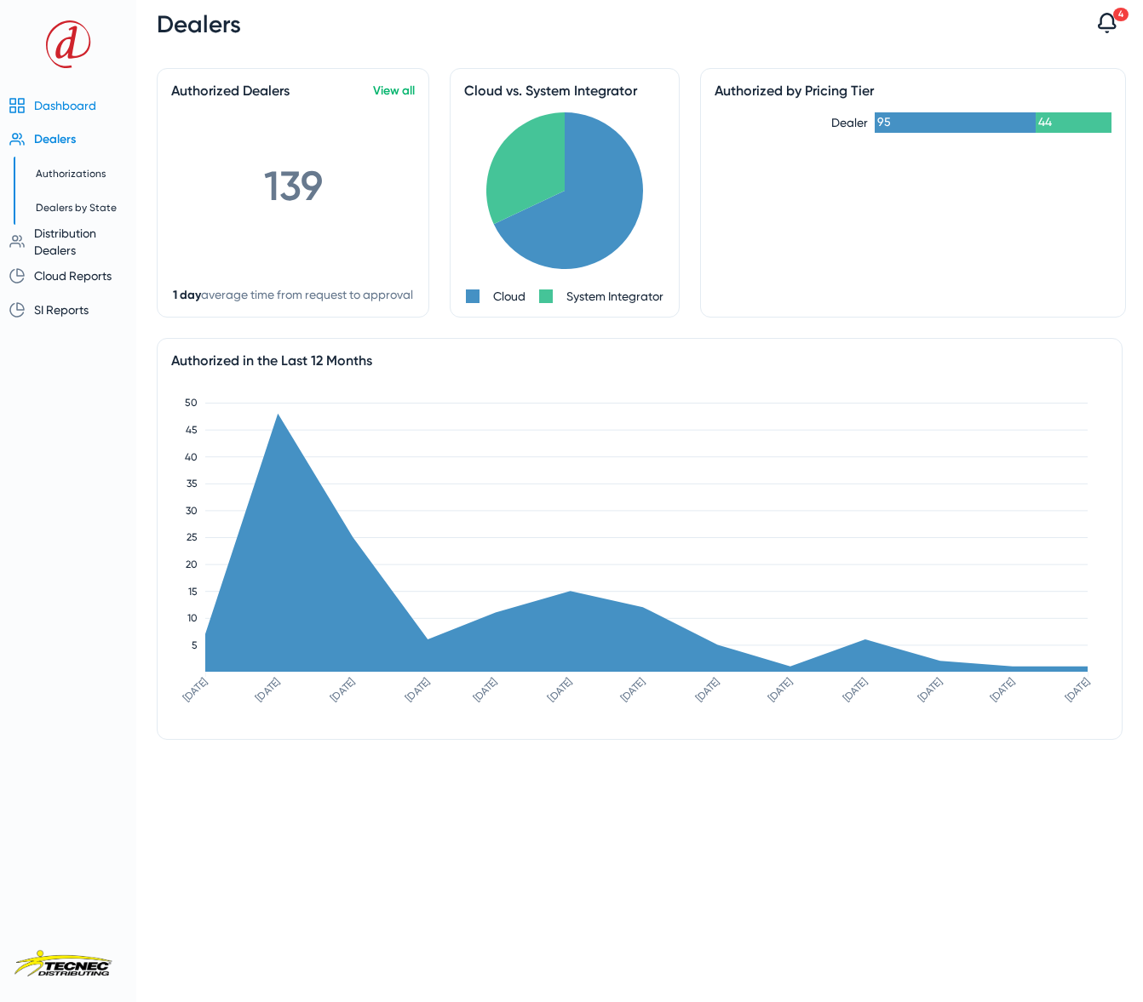
click at [62, 111] on span "Dashboard" at bounding box center [65, 106] width 62 height 14
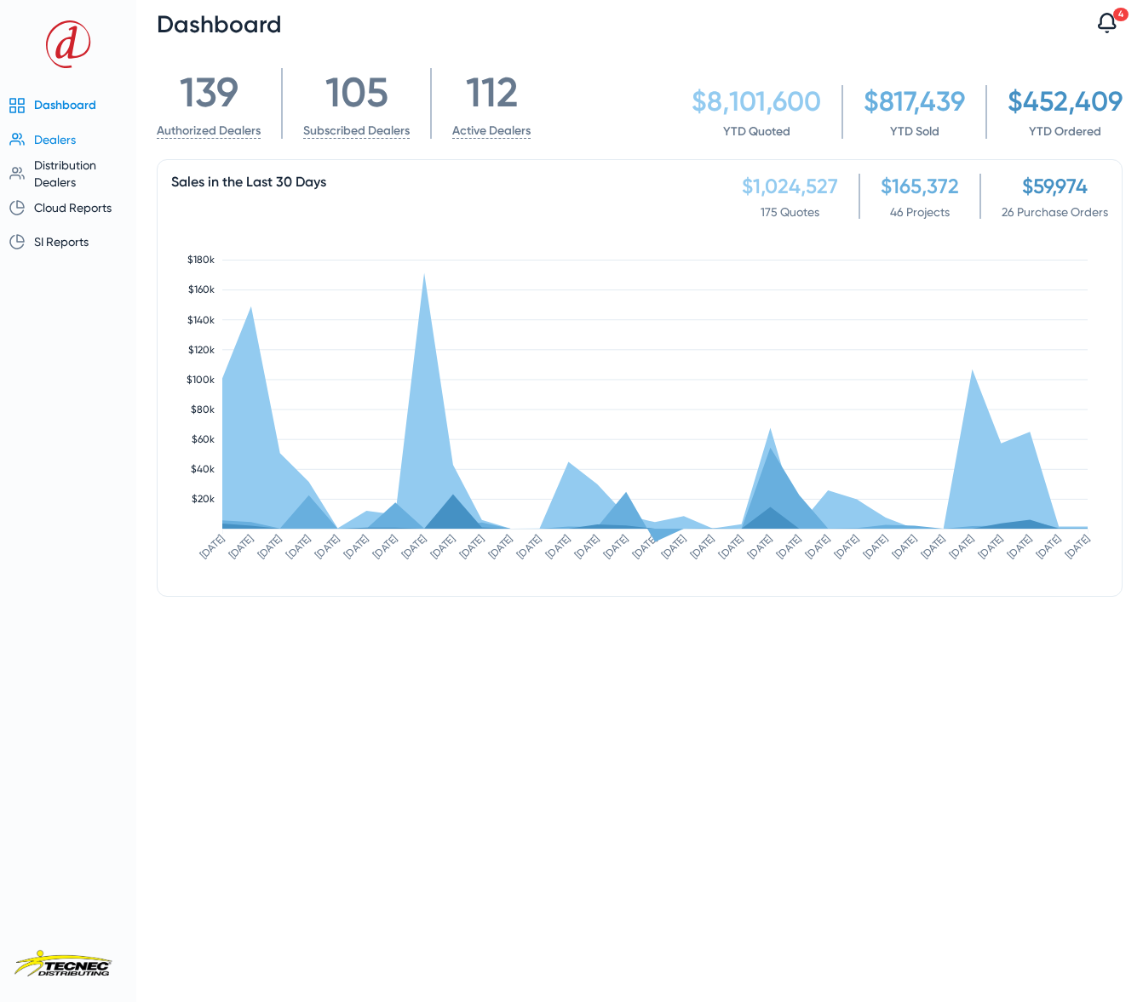
click at [60, 134] on span "Dealers" at bounding box center [55, 140] width 42 height 14
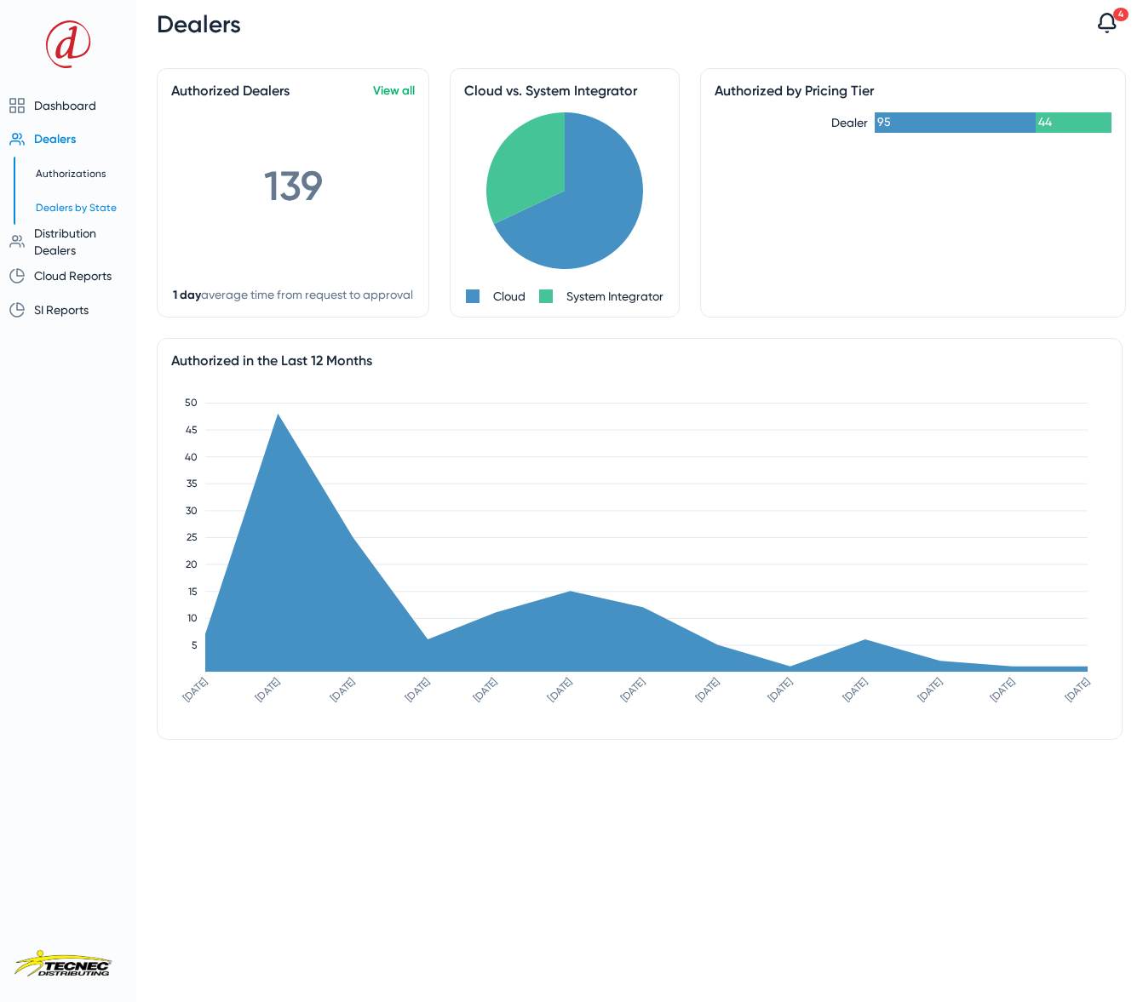
click at [60, 207] on span "Dealers by State" at bounding box center [76, 208] width 81 height 12
